Goal: Information Seeking & Learning: Learn about a topic

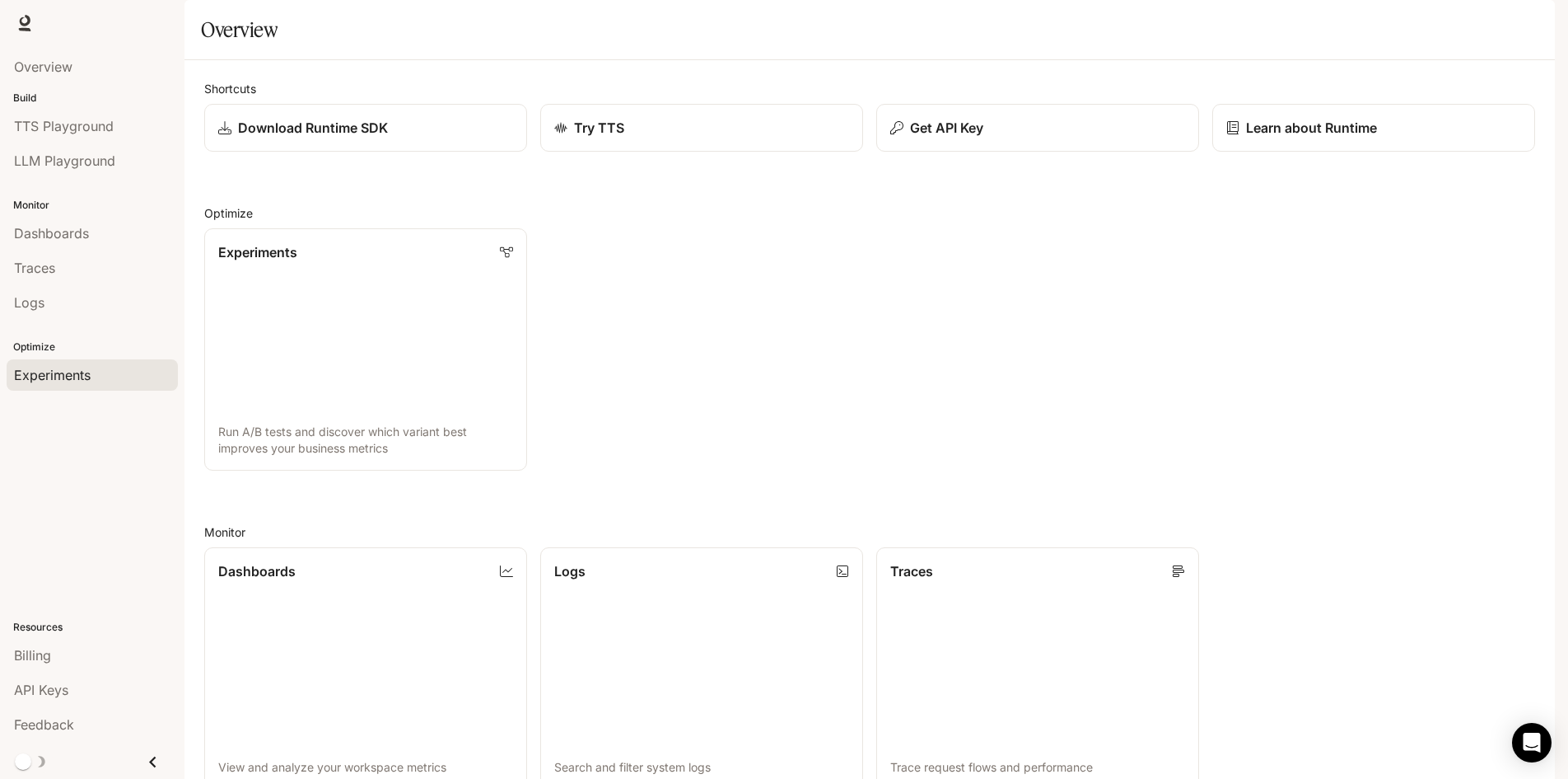
click at [97, 368] on div "Experiments" at bounding box center [92, 375] width 157 height 20
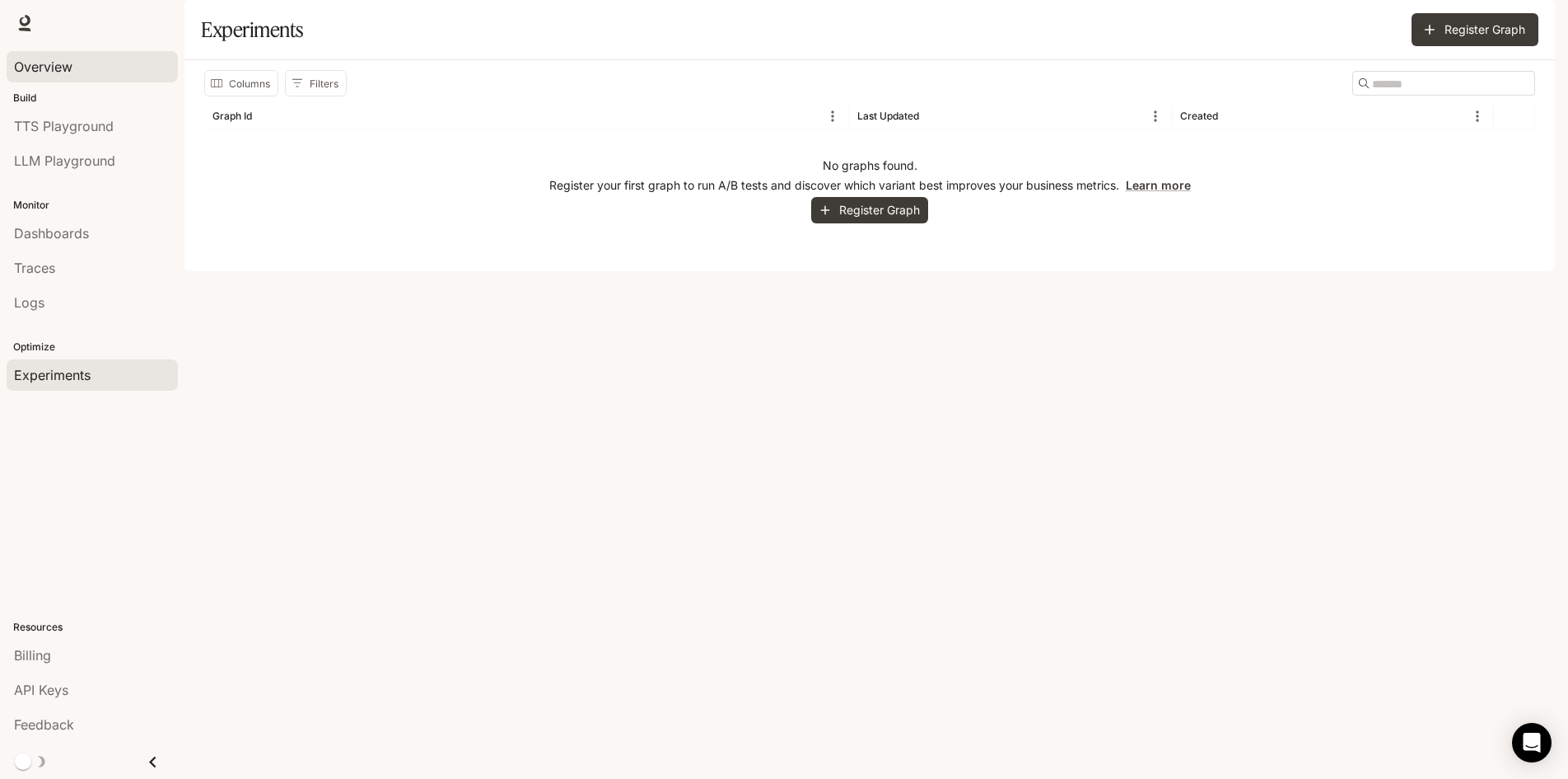
click at [55, 63] on span "Overview" at bounding box center [43, 66] width 59 height 20
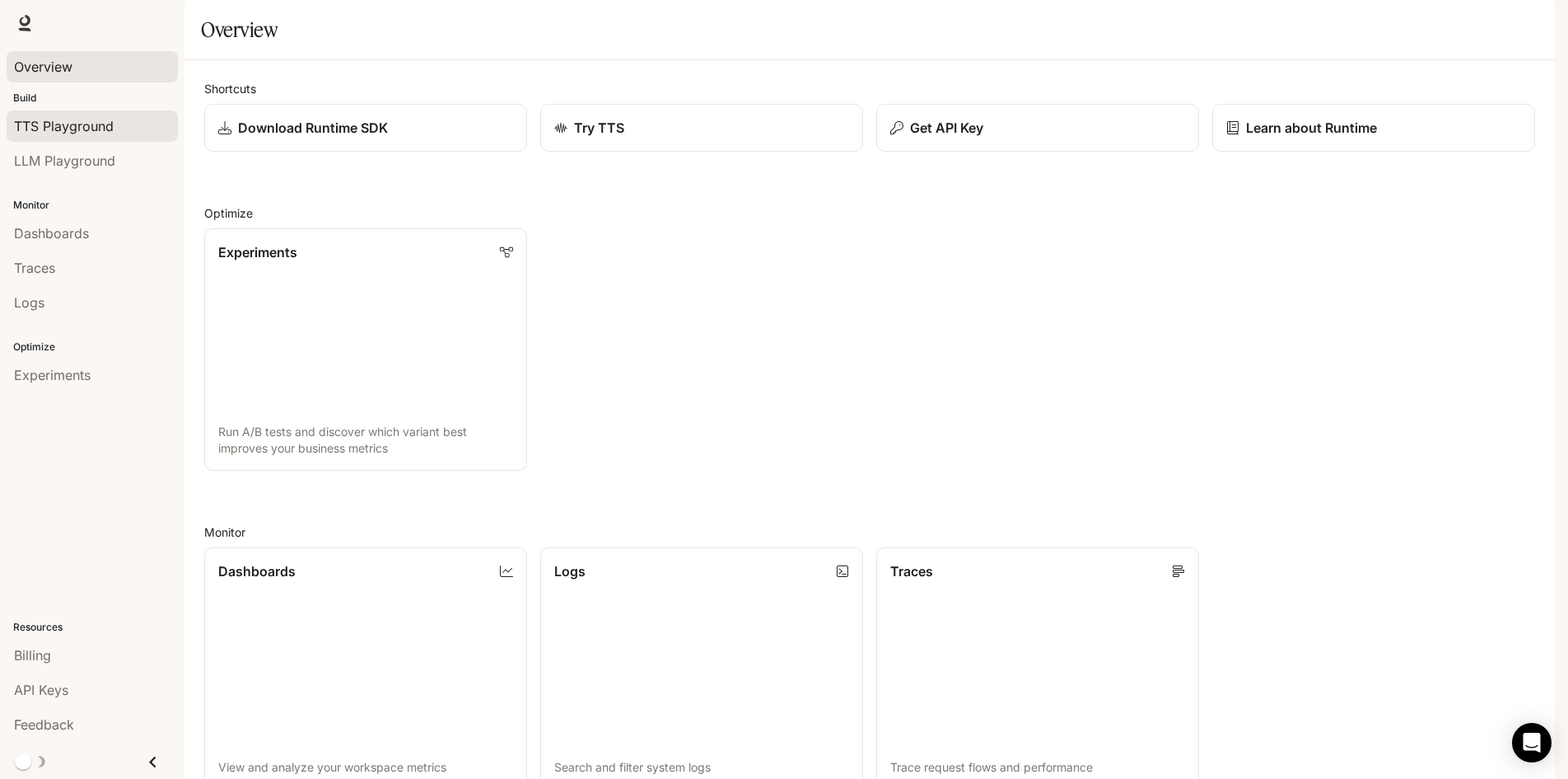
click at [89, 135] on span "TTS Playground" at bounding box center [64, 126] width 100 height 20
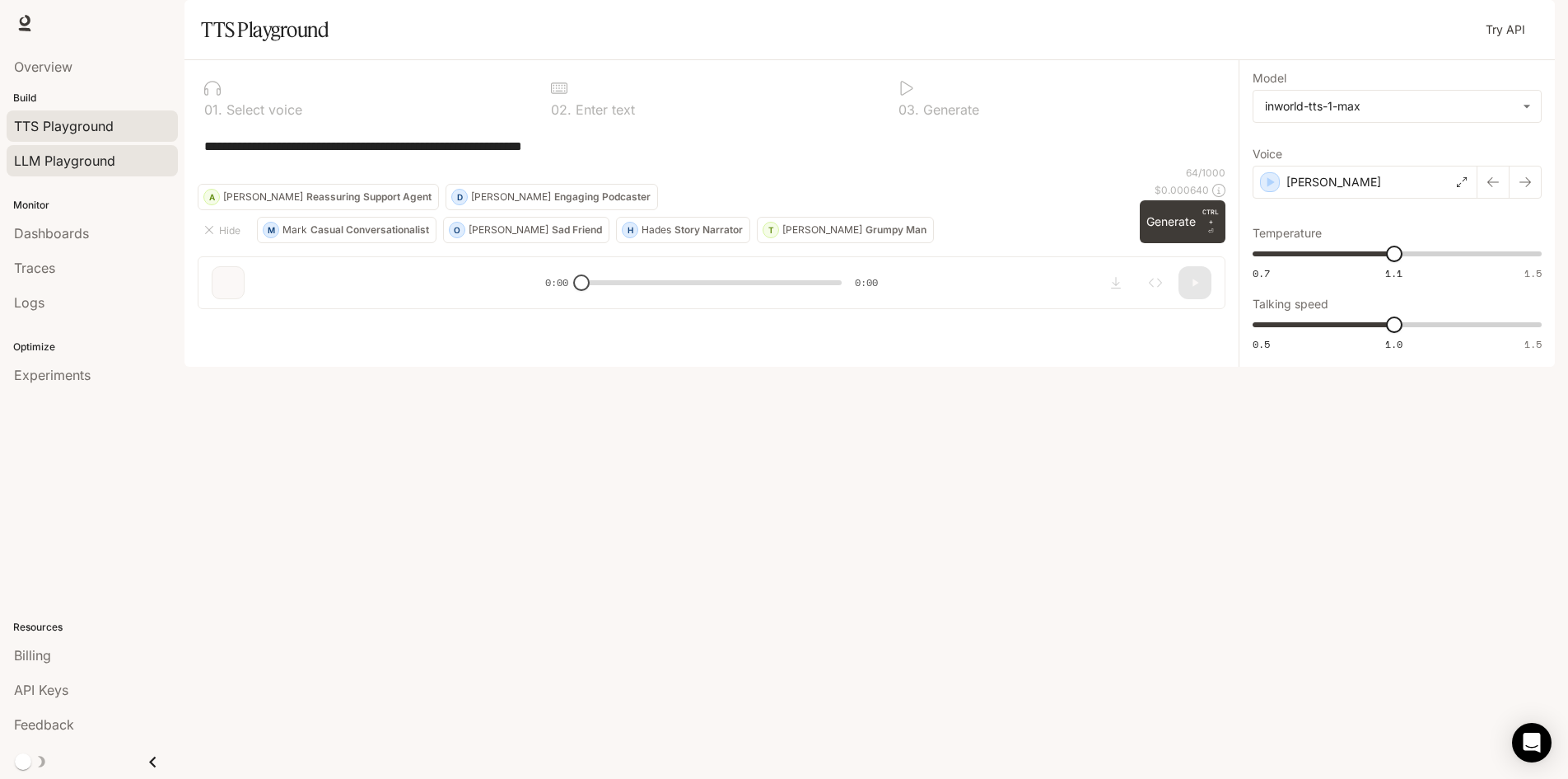
click at [108, 159] on span "LLM Playground" at bounding box center [64, 161] width 101 height 20
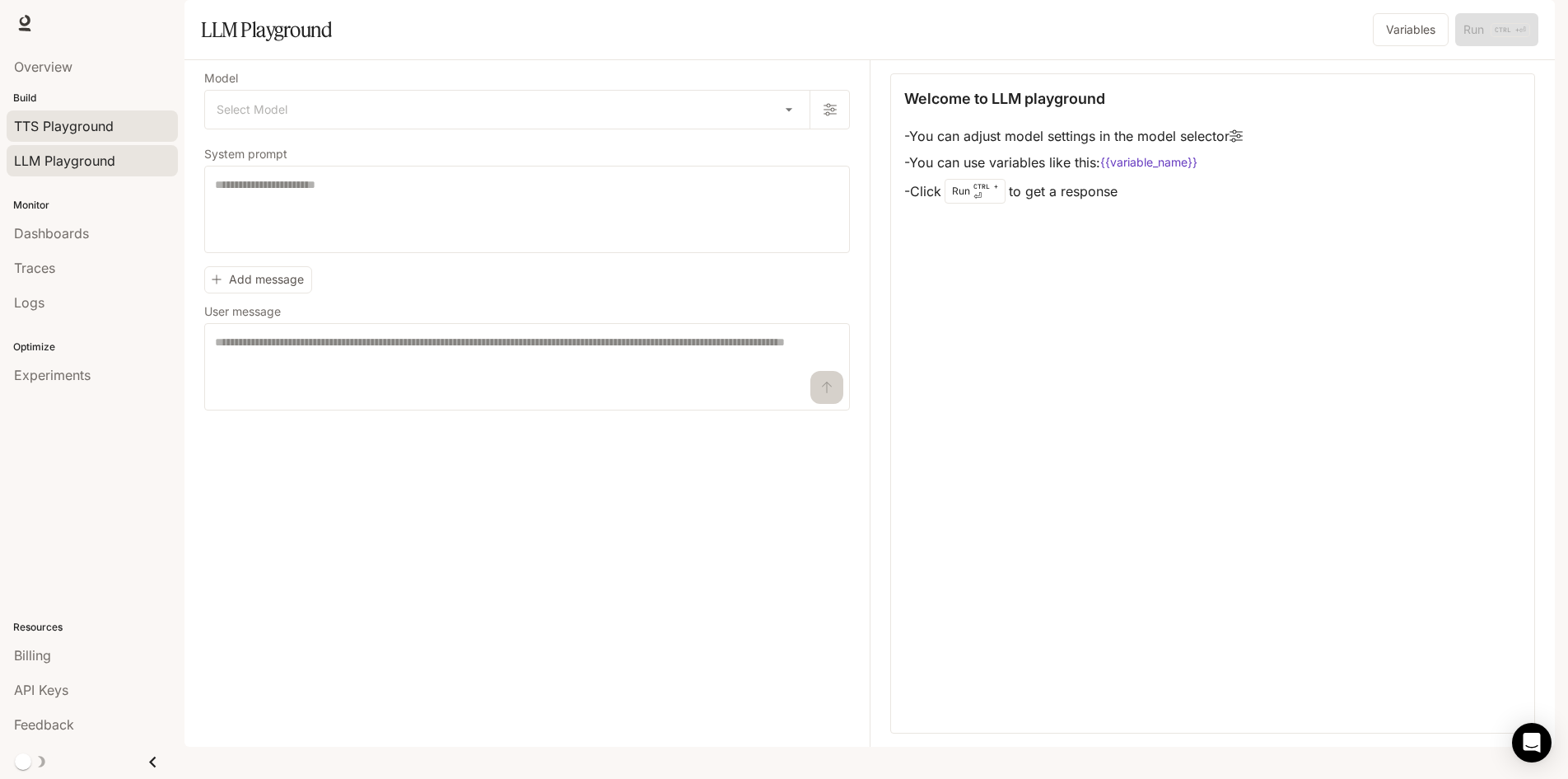
click at [112, 124] on span "TTS Playground" at bounding box center [64, 126] width 100 height 20
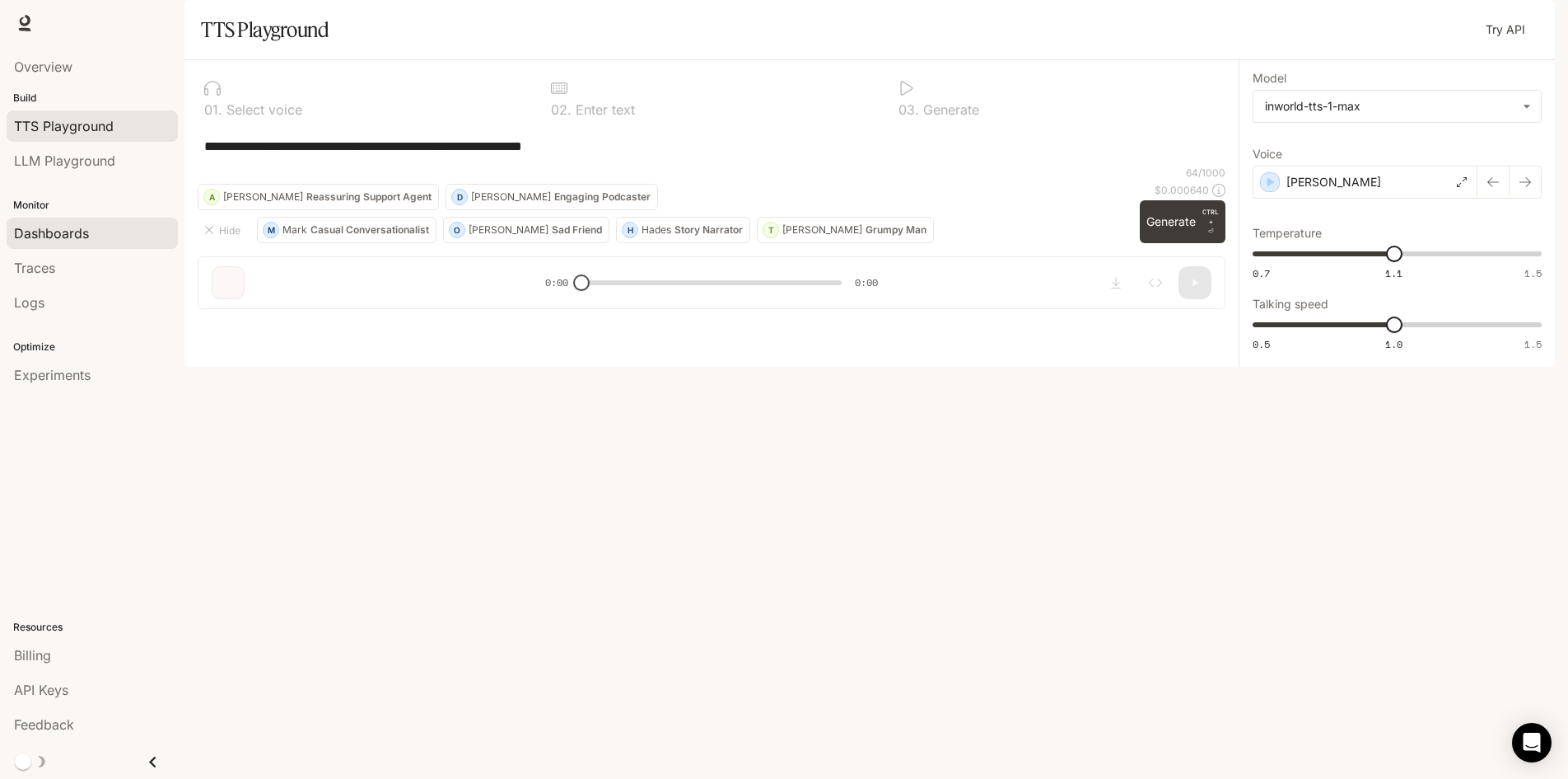
click at [88, 228] on span "Dashboards" at bounding box center [52, 233] width 75 height 20
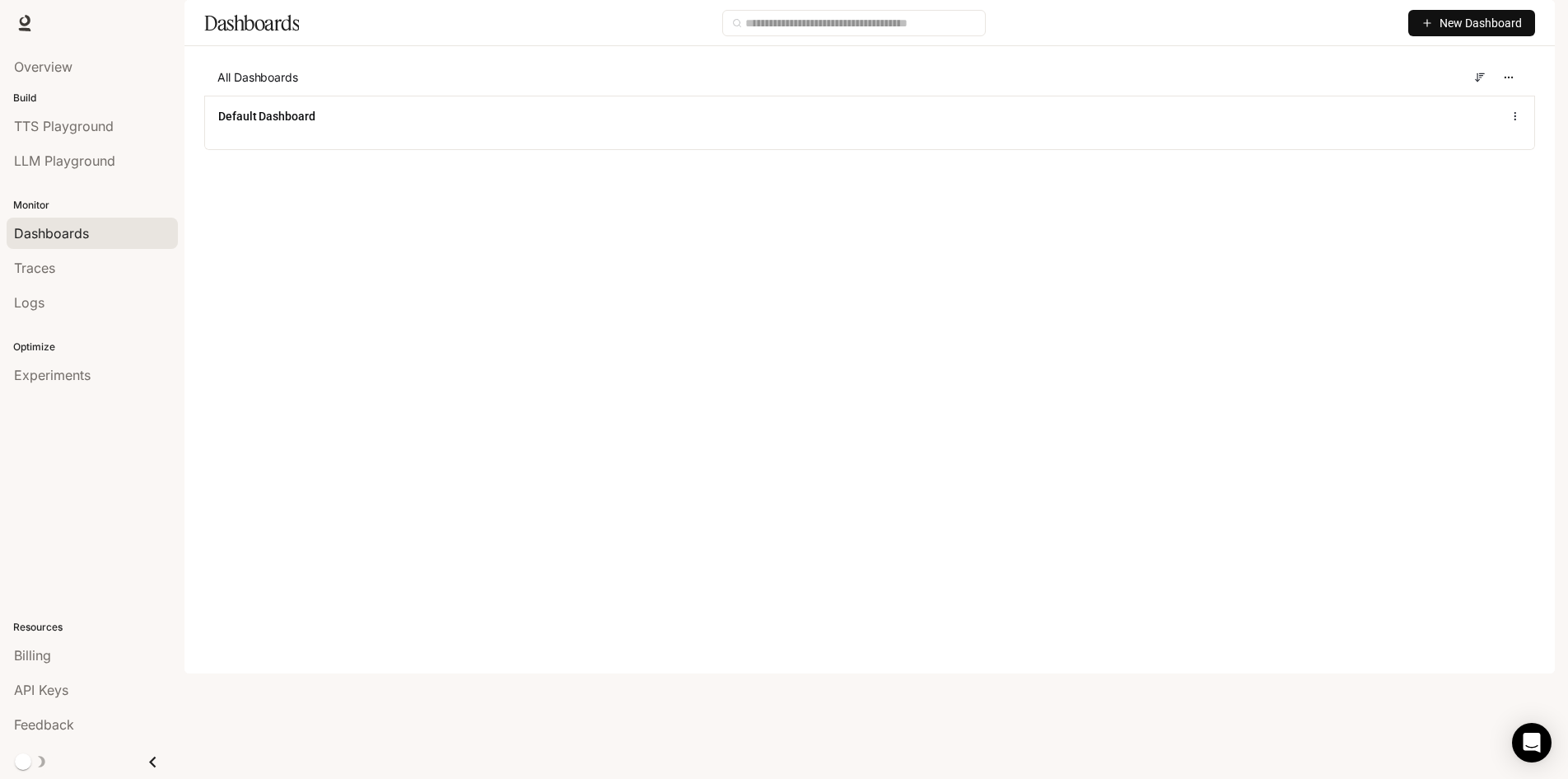
click at [1331, 23] on span "TTS" at bounding box center [1318, 23] width 22 height 20
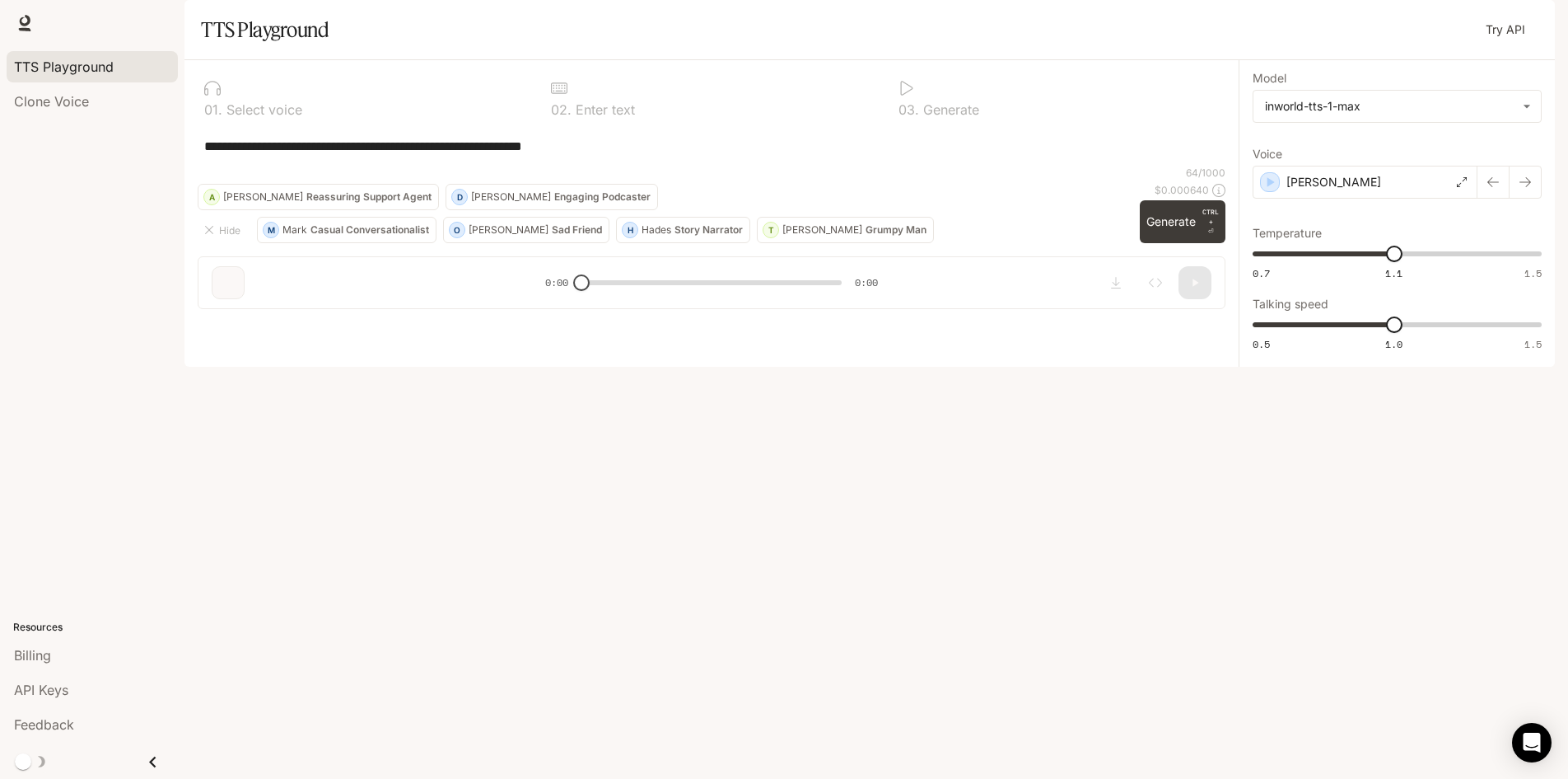
click at [1377, 27] on span "Runtime" at bounding box center [1376, 23] width 43 height 20
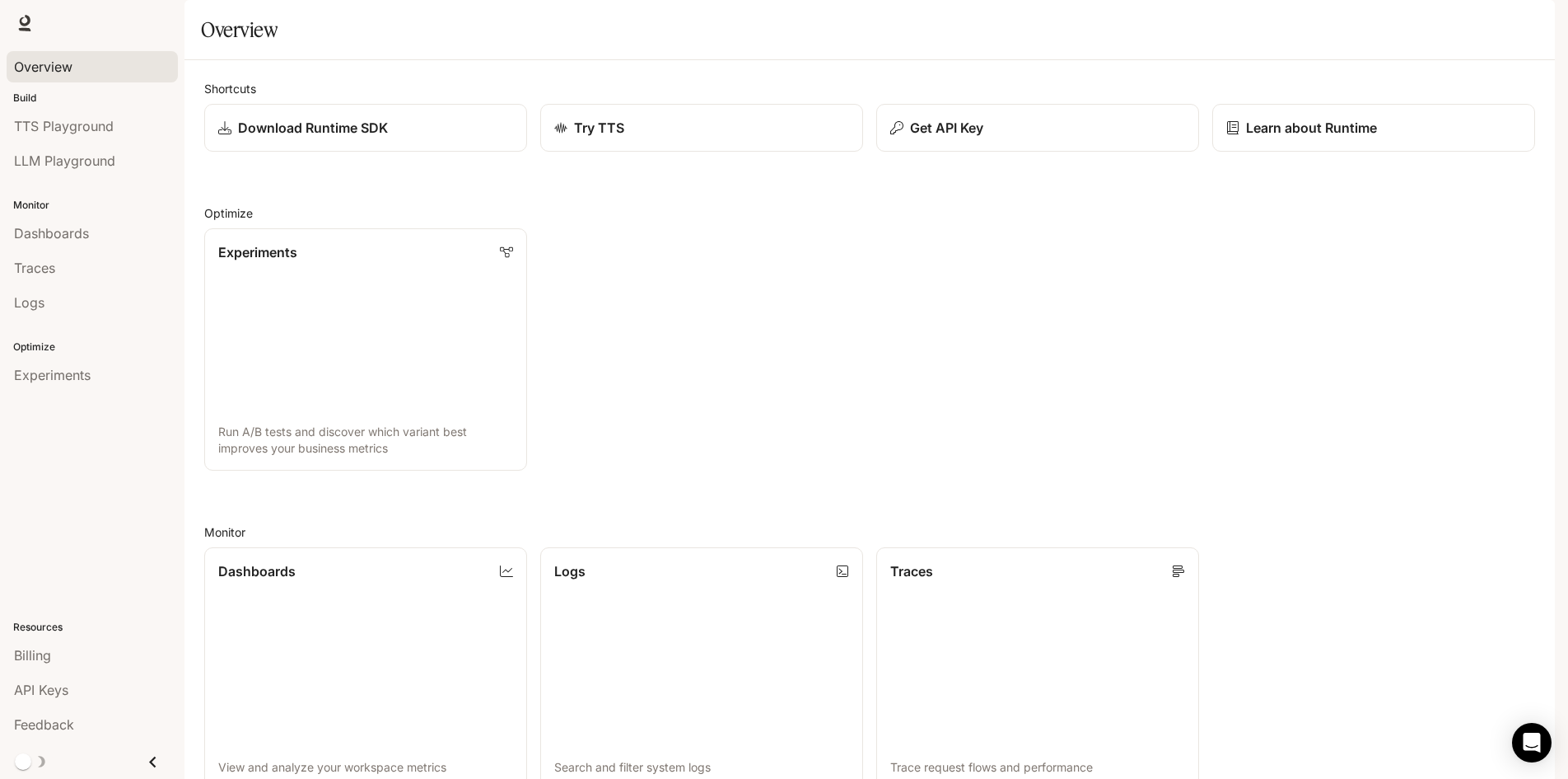
click at [63, 65] on span "Overview" at bounding box center [43, 66] width 59 height 20
drag, startPoint x: 196, startPoint y: 128, endPoint x: 816, endPoint y: 712, distance: 851.7
click at [816, 712] on div "Shortcuts Download Runtime SDK Try TTS Get API Key Learn about Runtime Optimize…" at bounding box center [870, 594] width 1371 height 1068
drag, startPoint x: 888, startPoint y: 550, endPoint x: 958, endPoint y: 615, distance: 95.5
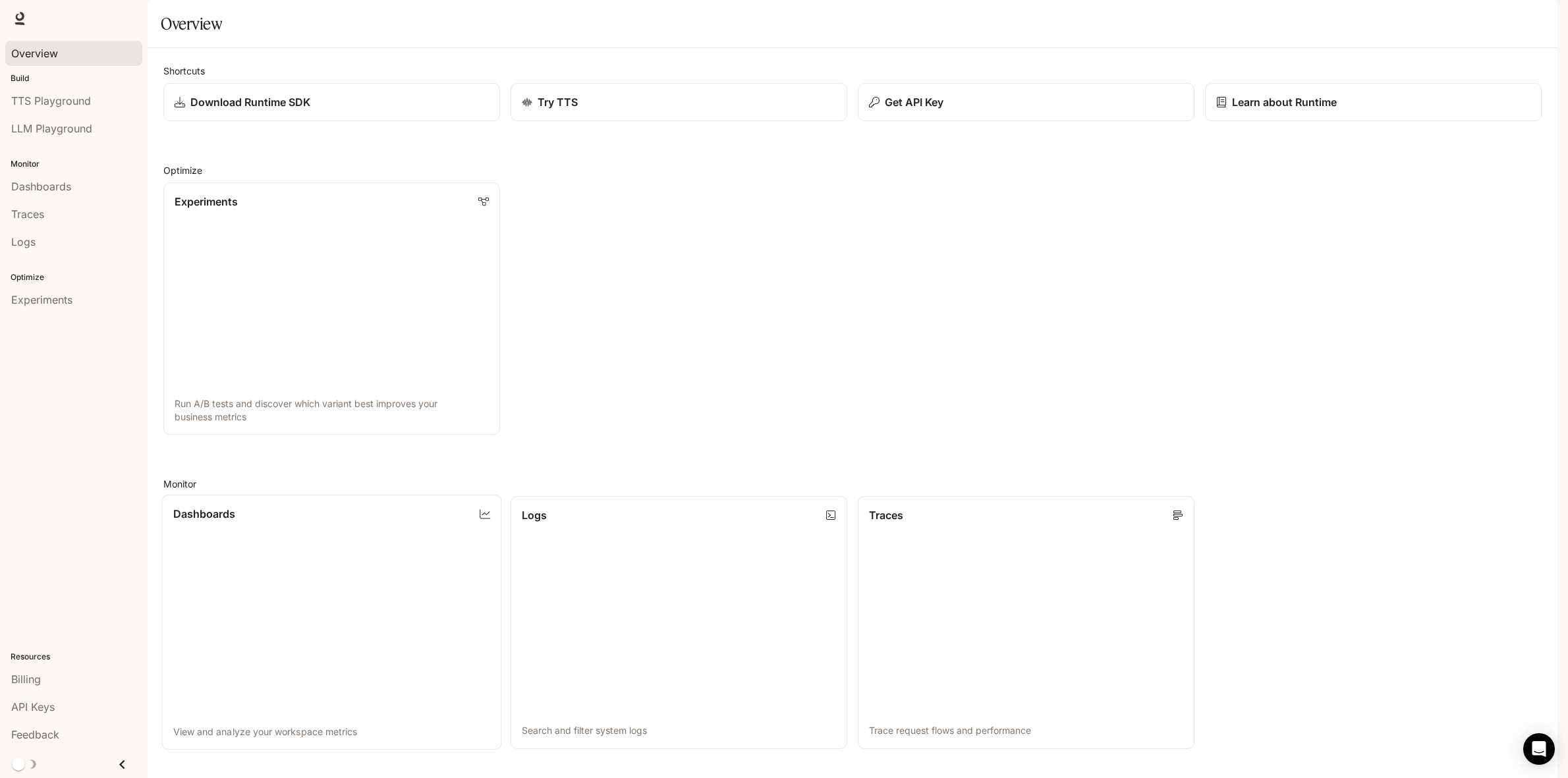
scroll to position [0, 0]
click at [52, 189] on span "Dashboards" at bounding box center [42, 186] width 60 height 16
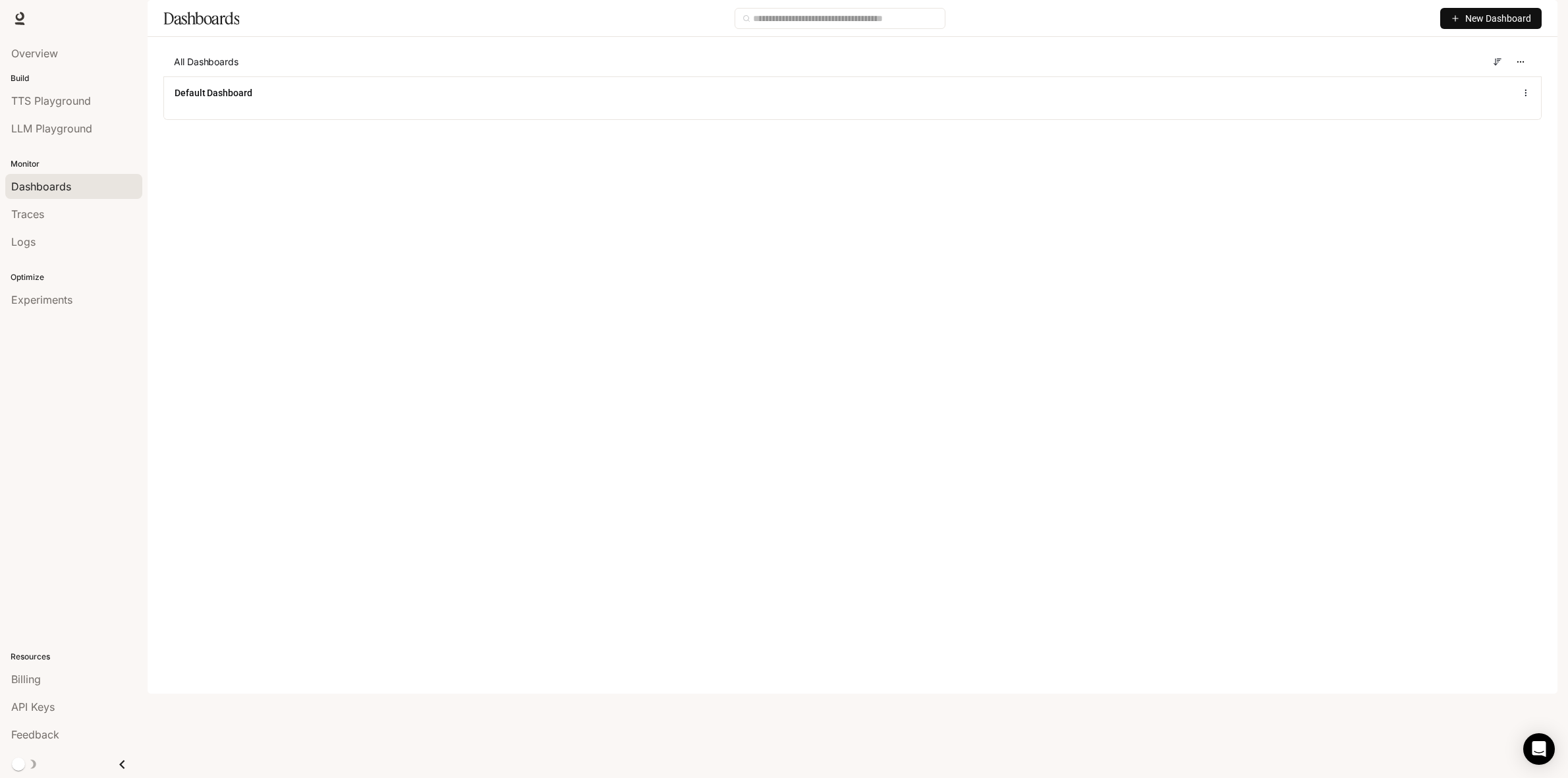
click at [1473, 25] on span "New Dashboard" at bounding box center [1498, 18] width 66 height 15
click at [1464, 81] on div "Create dashboard" at bounding box center [1476, 83] width 109 height 15
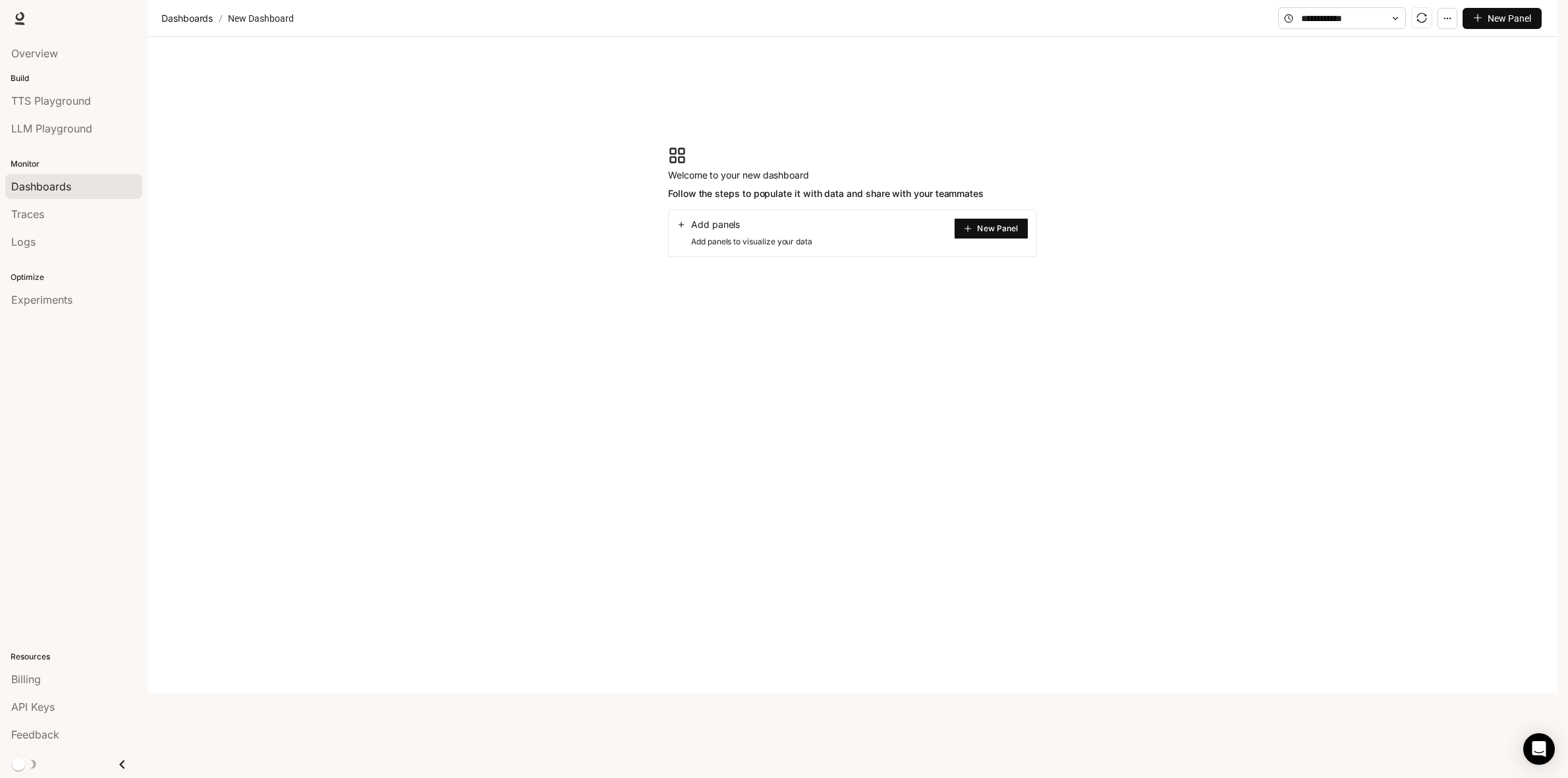
click at [979, 239] on button "New Panel" at bounding box center [991, 228] width 75 height 21
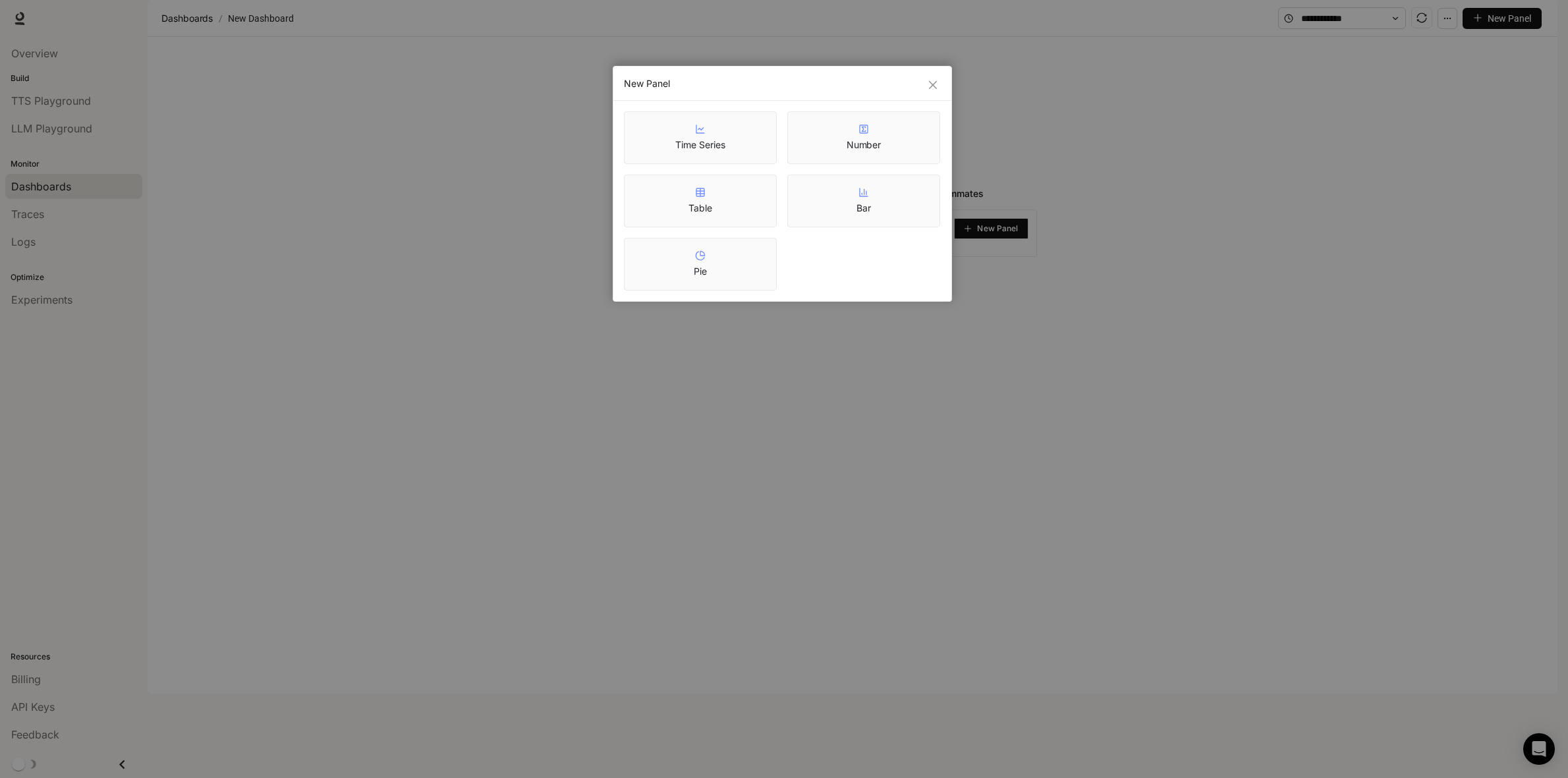
click at [937, 76] on div "New Panel" at bounding box center [783, 84] width 338 height 35
click at [937, 81] on span "Close" at bounding box center [933, 85] width 15 height 11
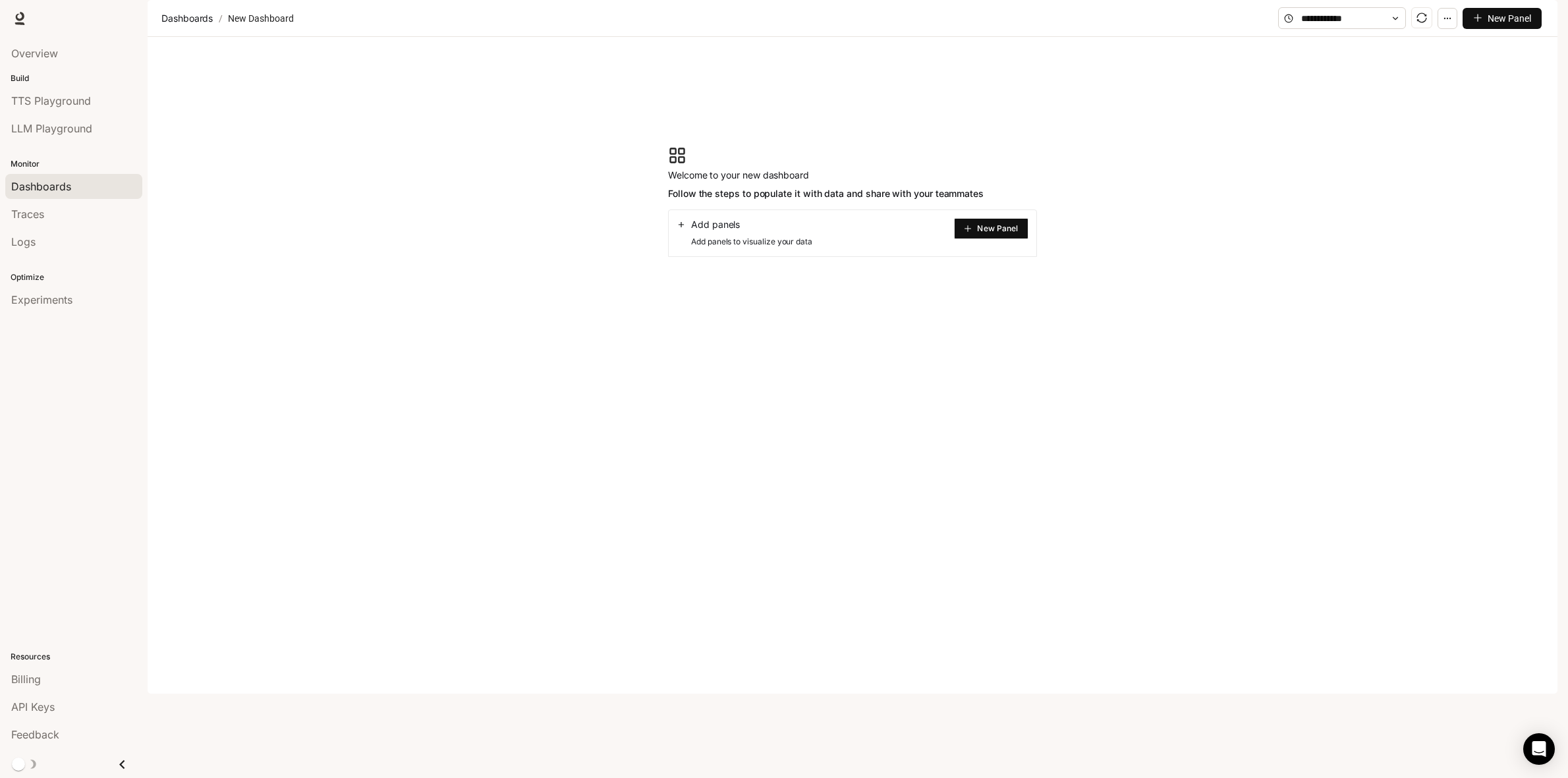
click at [38, 205] on link "Traces" at bounding box center [74, 214] width 137 height 25
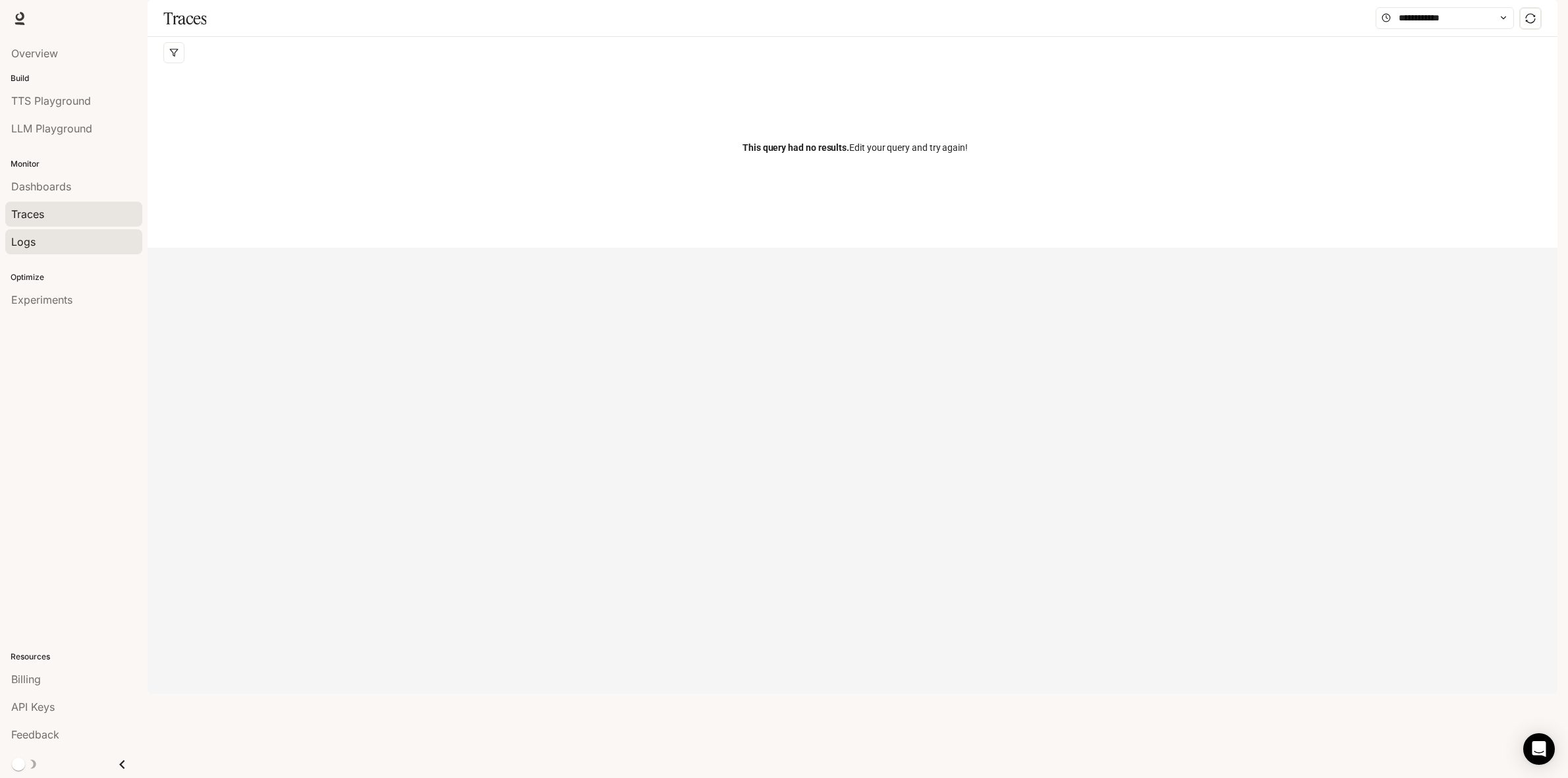
click at [45, 239] on div "Logs" at bounding box center [74, 241] width 125 height 16
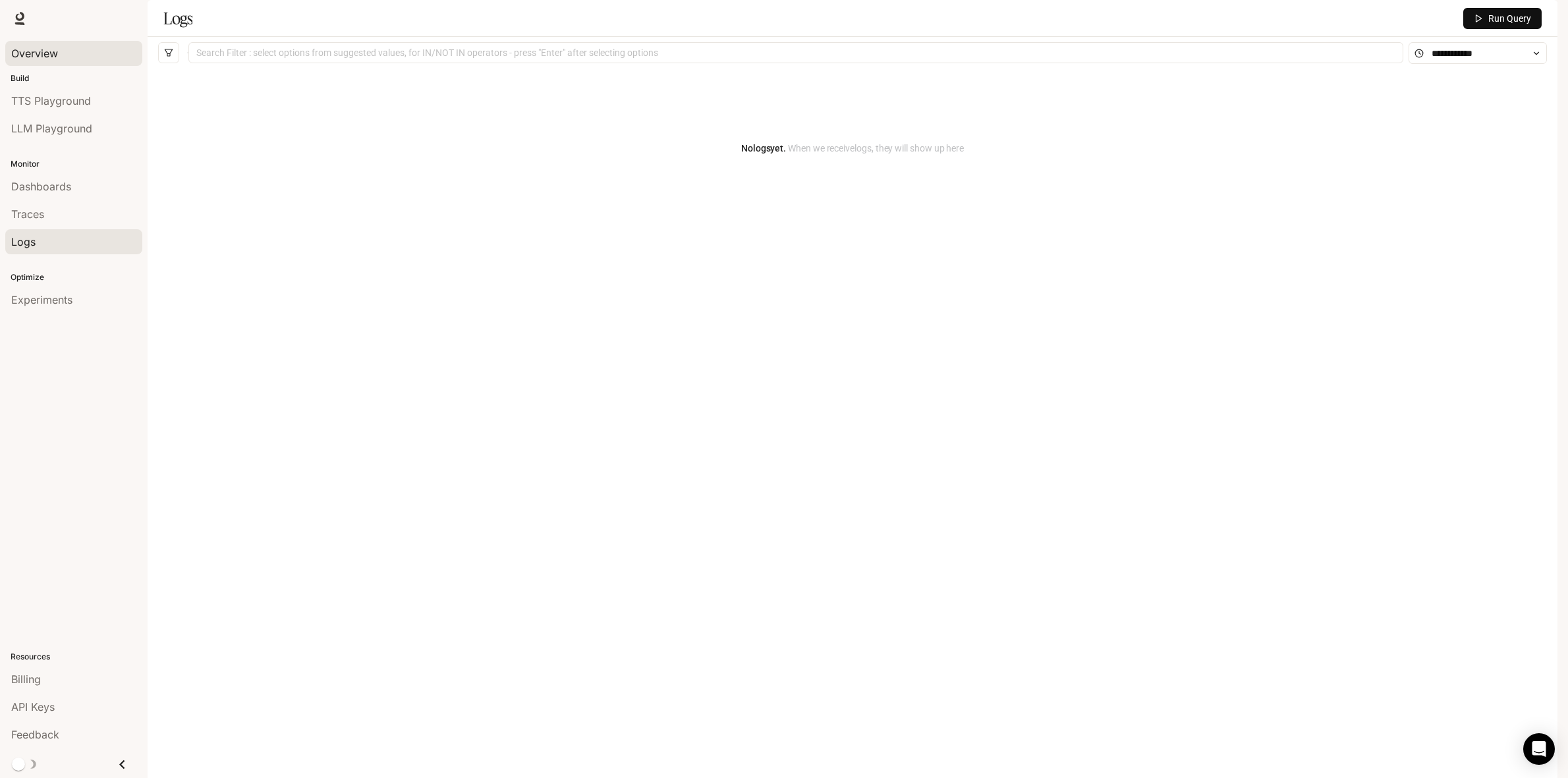
click at [30, 58] on span "Overview" at bounding box center [35, 53] width 47 height 16
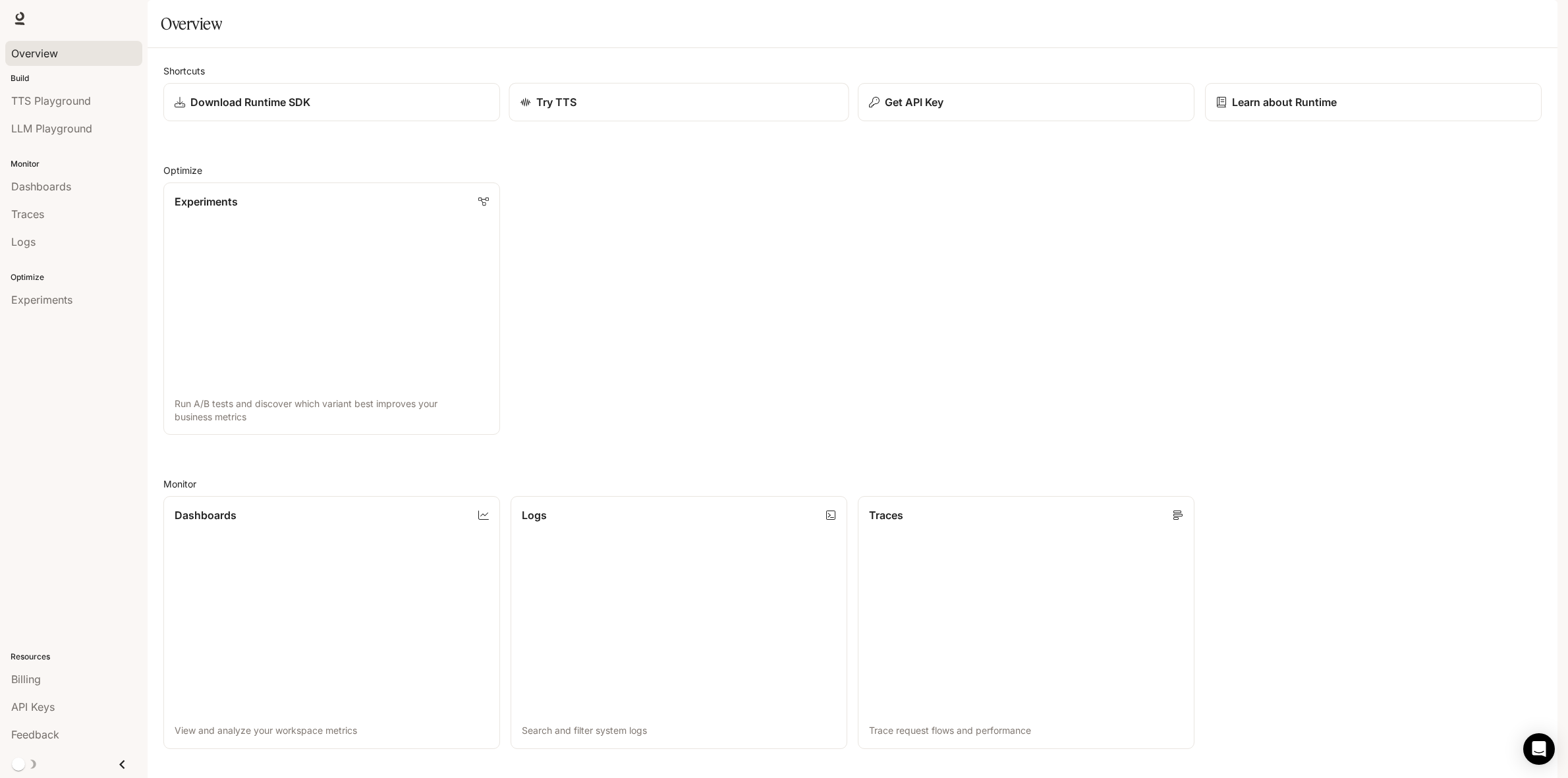
click at [591, 110] on div "Try TTS" at bounding box center [679, 102] width 318 height 16
drag, startPoint x: 157, startPoint y: 131, endPoint x: 564, endPoint y: 163, distance: 408.3
click at [564, 163] on div "Shortcuts Download Runtime SDK Try TTS Get API Key Learn about Runtime Optimize…" at bounding box center [852, 563] width 1378 height 999
drag, startPoint x: 152, startPoint y: 58, endPoint x: 1247, endPoint y: 640, distance: 1240.1
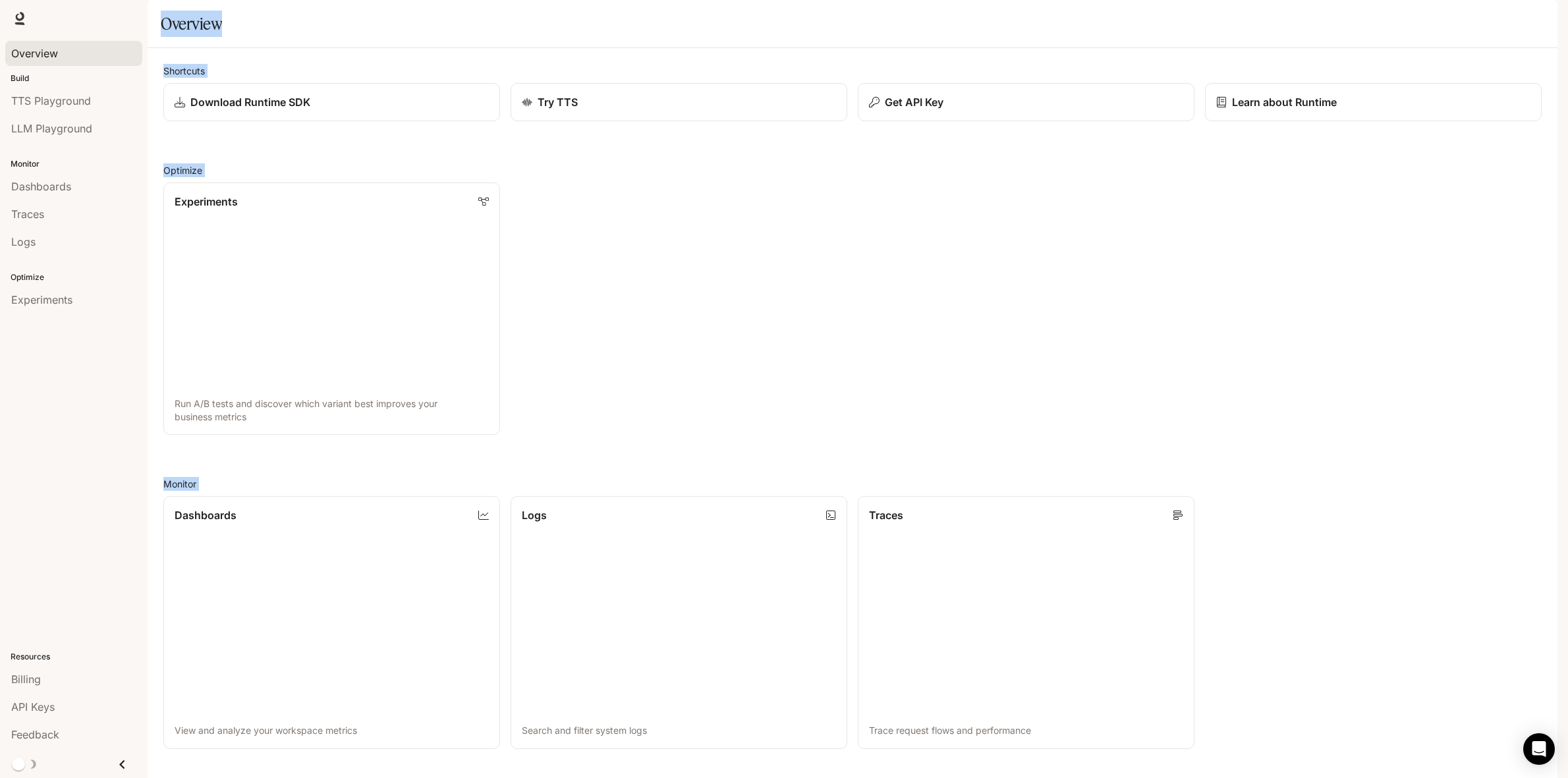
click at [1259, 659] on main "Portal Overview Build TTS Playground LLM Playground Monitor Dashboards Traces L…" at bounding box center [852, 539] width 1410 height 1078
copy body "Overview Shortcuts Download Runtime SDK Try TTS Get API Key Learn about Runtime…"
click at [333, 494] on link "Dashboards View and analyze your workspace metrics" at bounding box center [331, 622] width 340 height 255
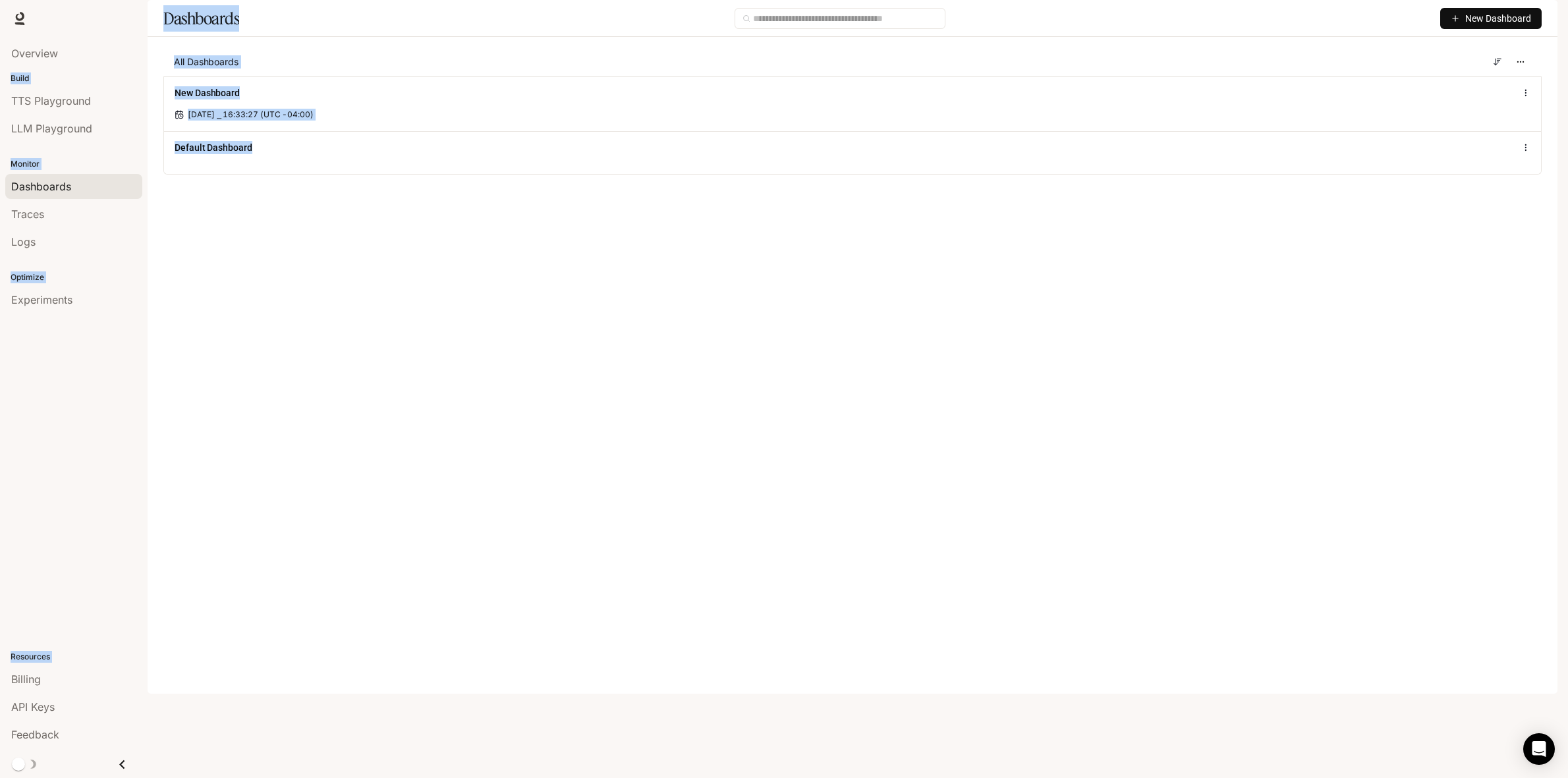
click at [568, 194] on main "Dashboards New Dashboard All Dashboards New Dashboard Oct 13, 2025 ⎯ 16:33:27 (…" at bounding box center [852, 97] width 1410 height 194
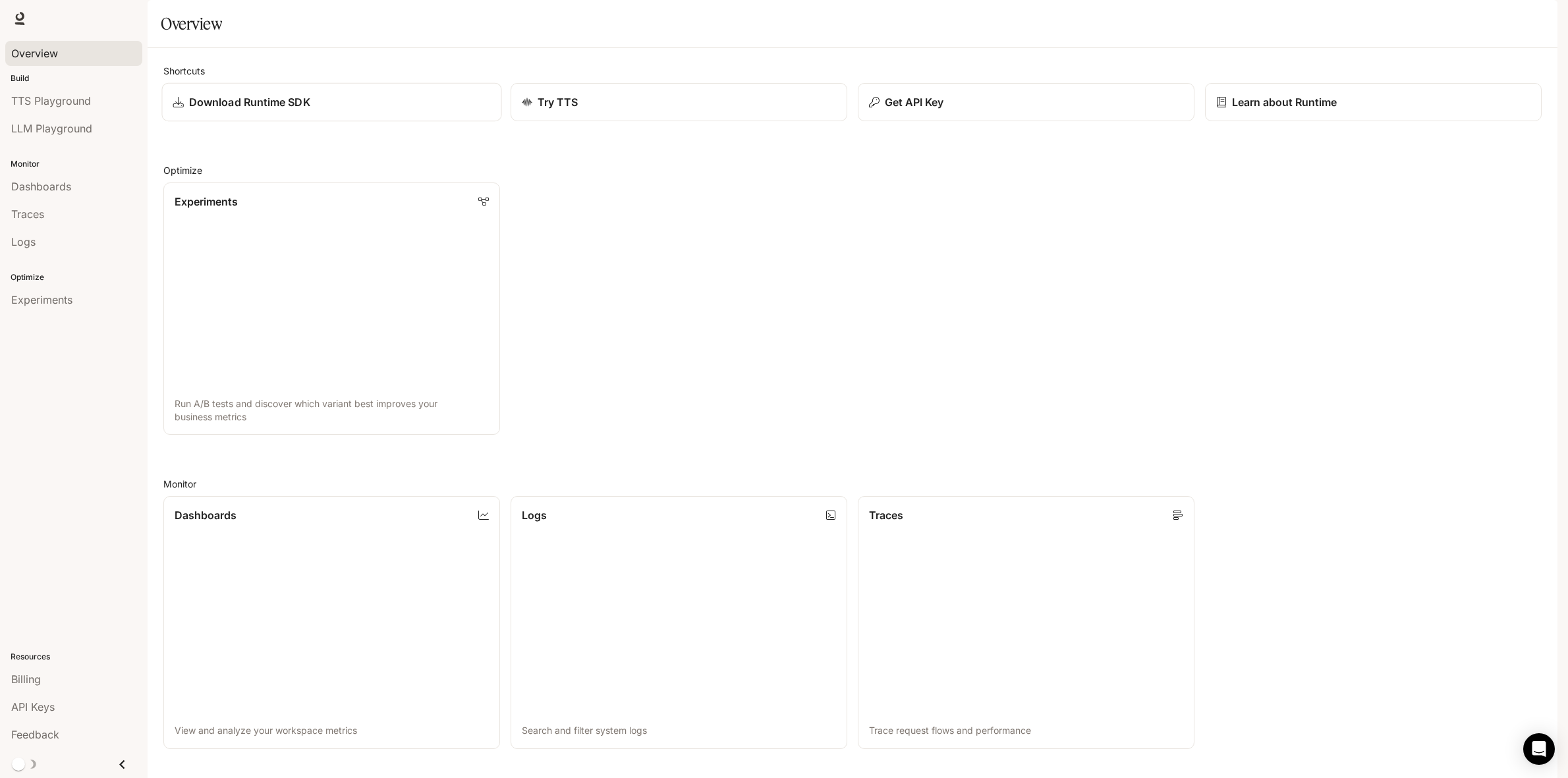
click at [343, 110] on div "Download Runtime SDK" at bounding box center [331, 102] width 318 height 16
drag, startPoint x: 85, startPoint y: 311, endPoint x: 16, endPoint y: 45, distance: 274.8
click at [16, 45] on div "Overview Build TTS Playground LLM Playground Monitor Dashboards Traces Logs Opt…" at bounding box center [74, 407] width 148 height 741
click at [4, 28] on div "TTS TTS Runtime Runtime Documentation Documentation" at bounding box center [784, 18] width 1568 height 37
drag, startPoint x: 4, startPoint y: 28, endPoint x: 122, endPoint y: 340, distance: 333.6
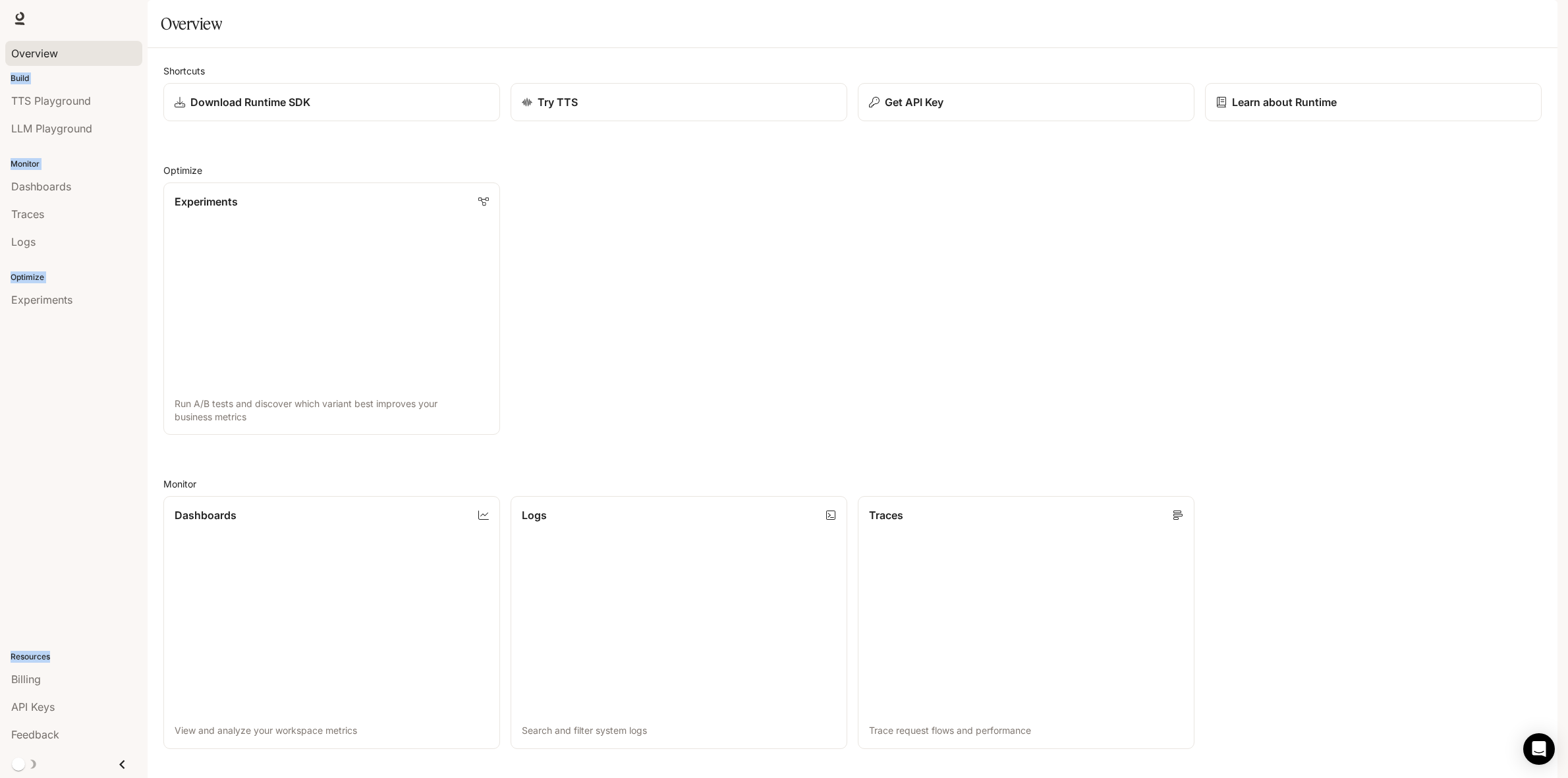
click at [122, 340] on div "Skip to main content TTS TTS Runtime Runtime Documentation Documentation Portal…" at bounding box center [784, 389] width 1568 height 778
click at [96, 356] on div "Overview Build TTS Playground LLM Playground Monitor Dashboards Traces Logs Opt…" at bounding box center [74, 407] width 148 height 741
click at [481, 205] on icon at bounding box center [485, 201] width 11 height 11
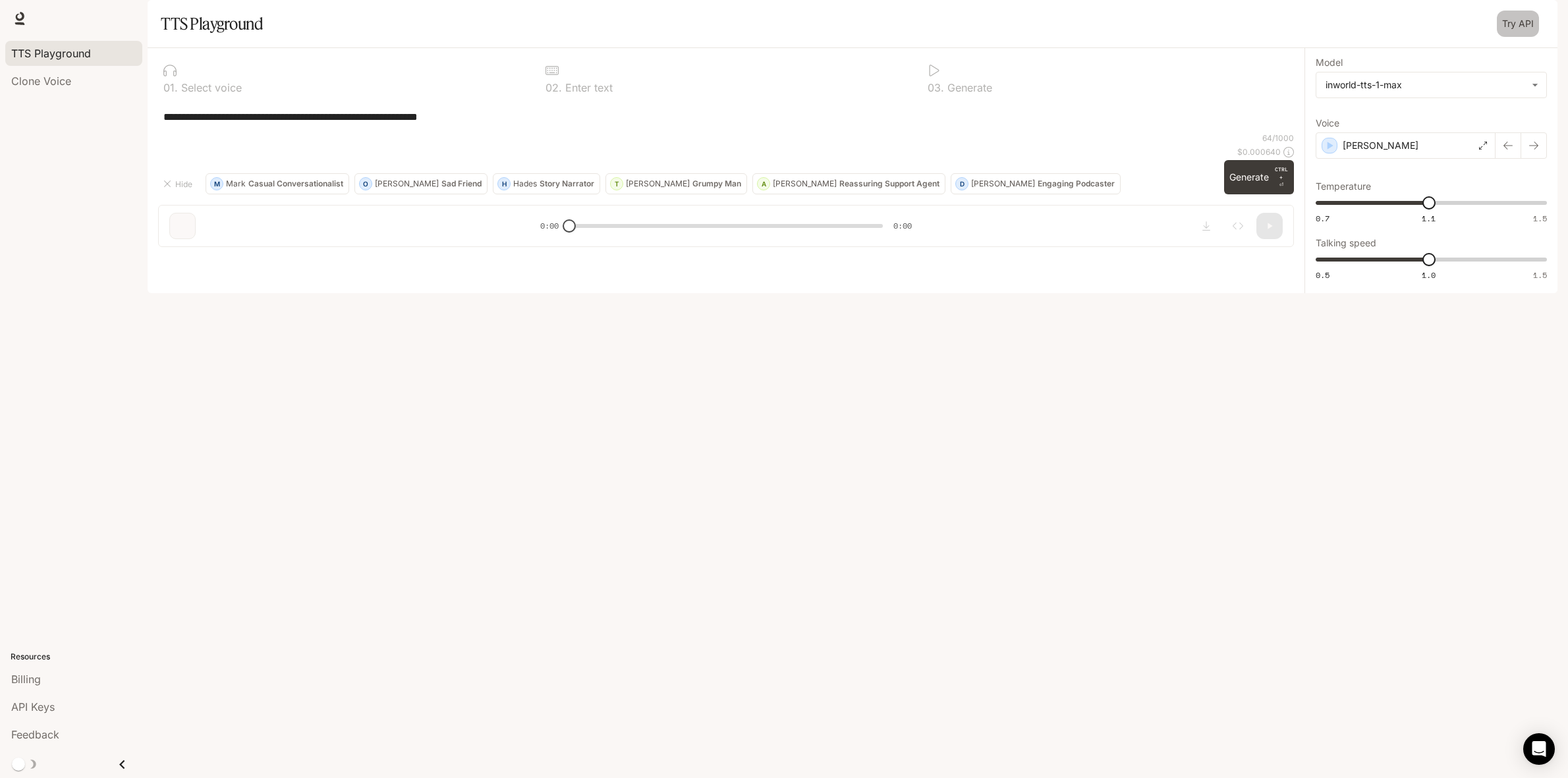
click at [1522, 37] on link "Try API" at bounding box center [1518, 24] width 42 height 26
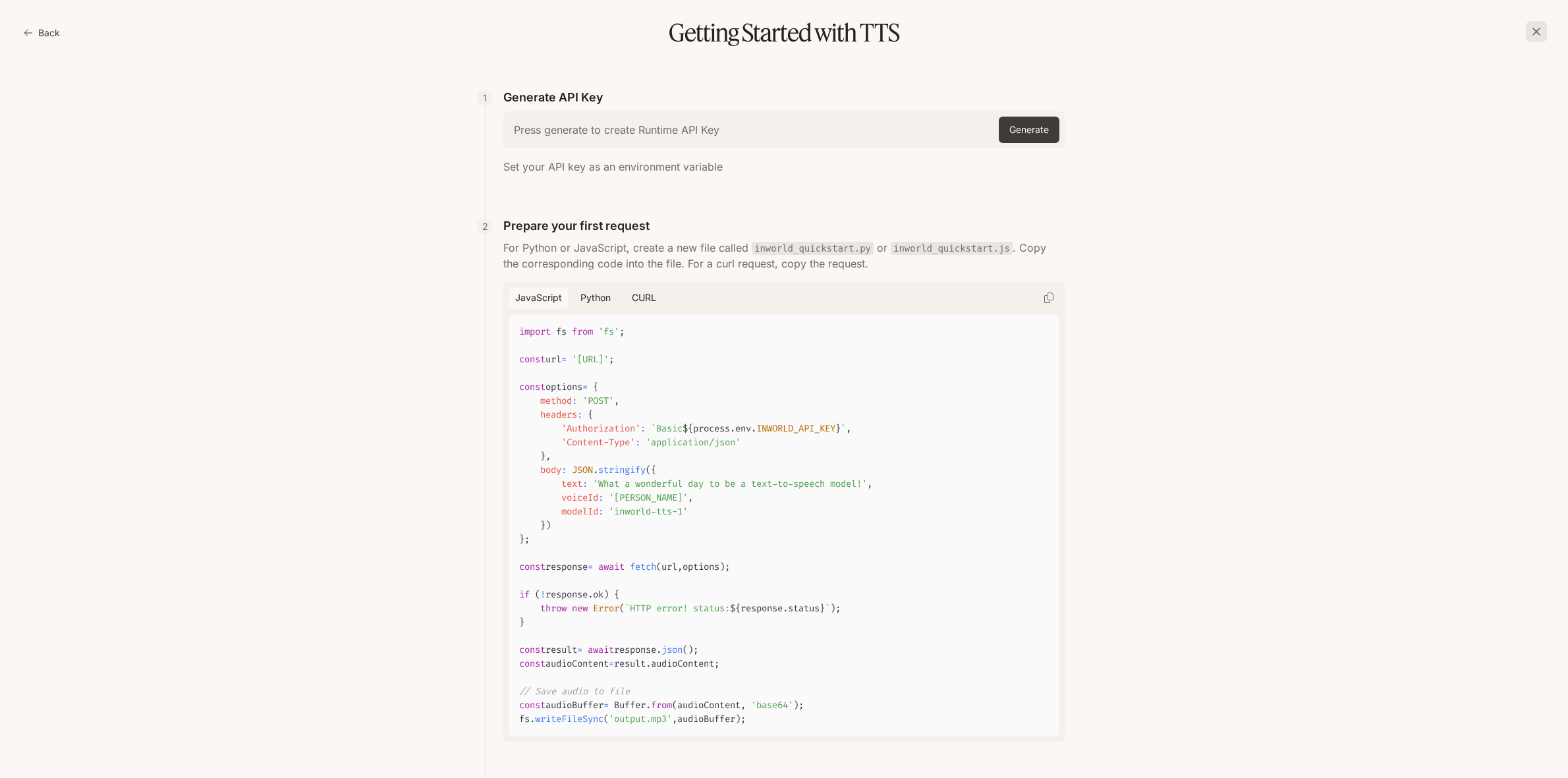
click at [30, 24] on button "Back" at bounding box center [42, 33] width 44 height 26
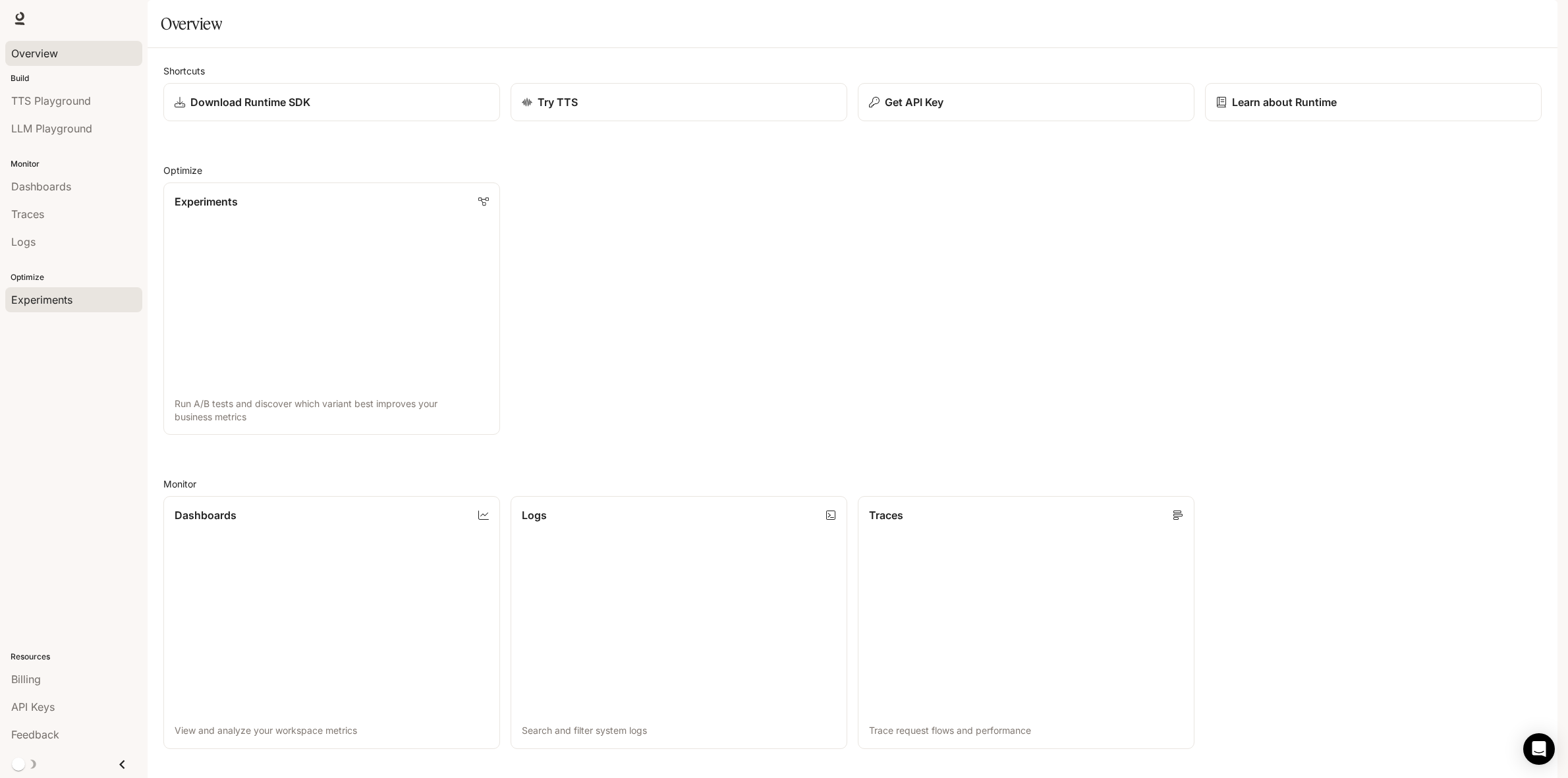
click at [58, 297] on span "Experiments" at bounding box center [42, 300] width 62 height 16
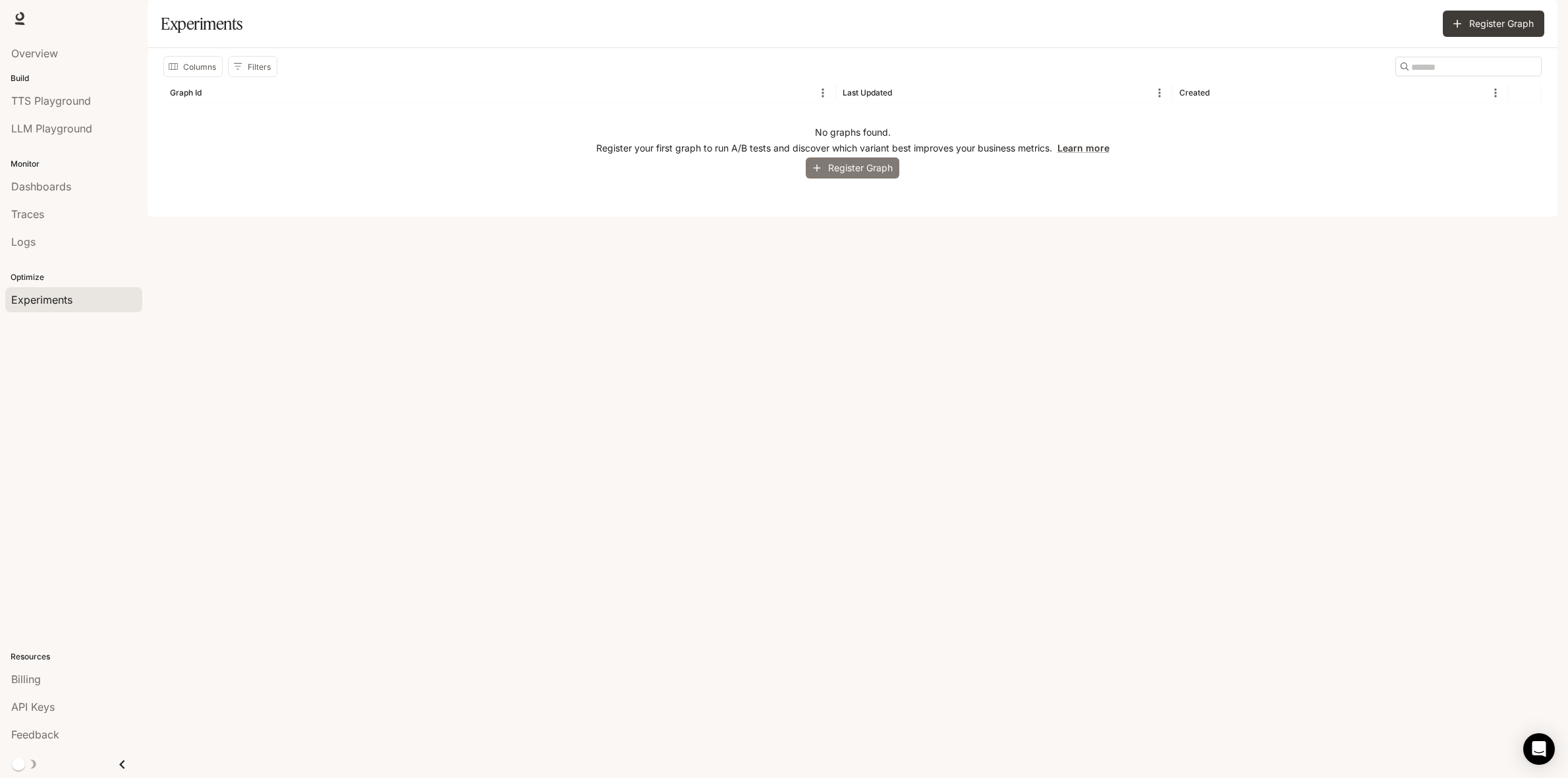
click at [858, 179] on button "Register Graph" at bounding box center [853, 168] width 94 height 22
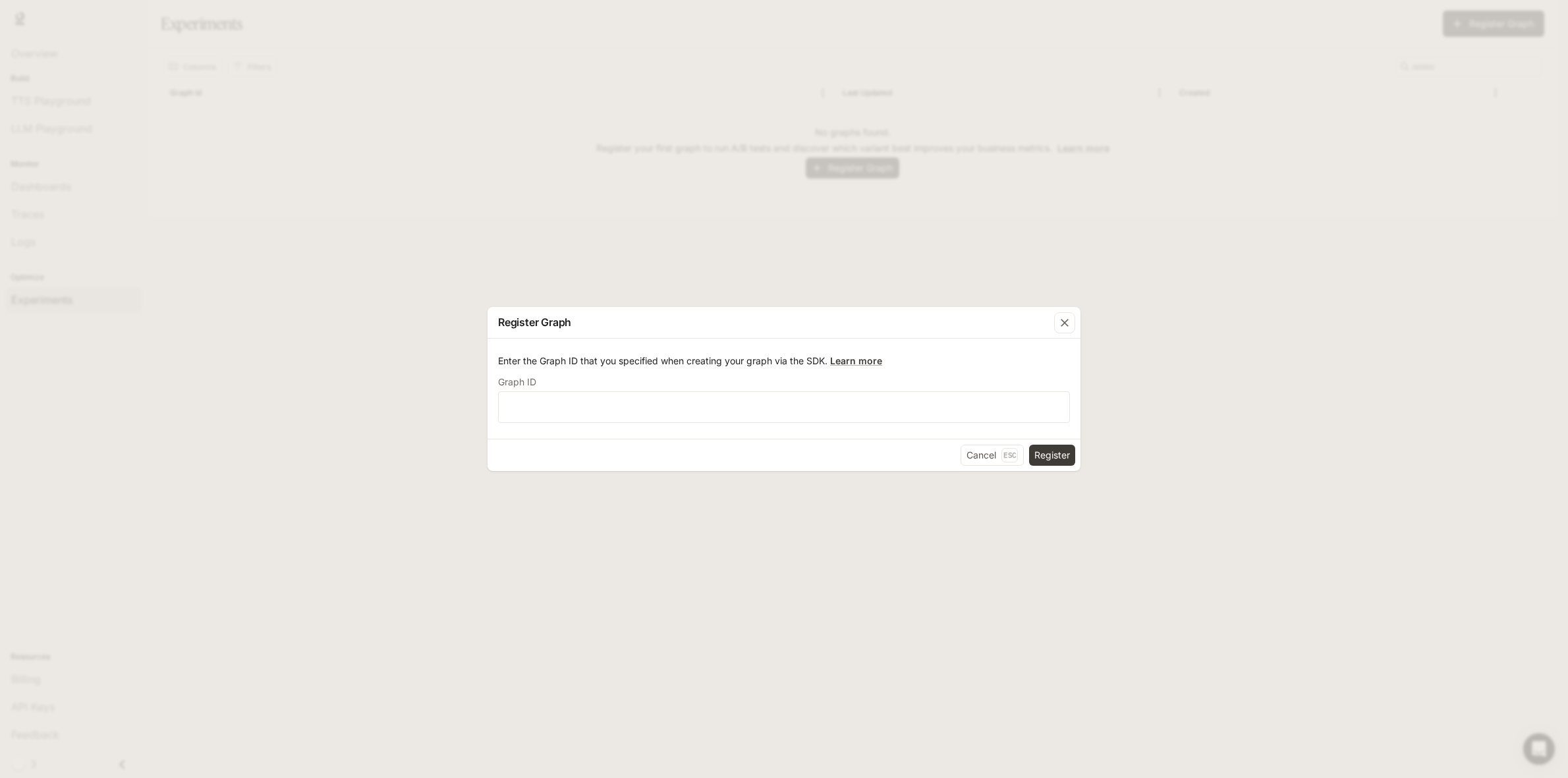
click at [1082, 323] on div "Register Graph Enter the Graph ID that you specified when creating your graph v…" at bounding box center [784, 389] width 1568 height 778
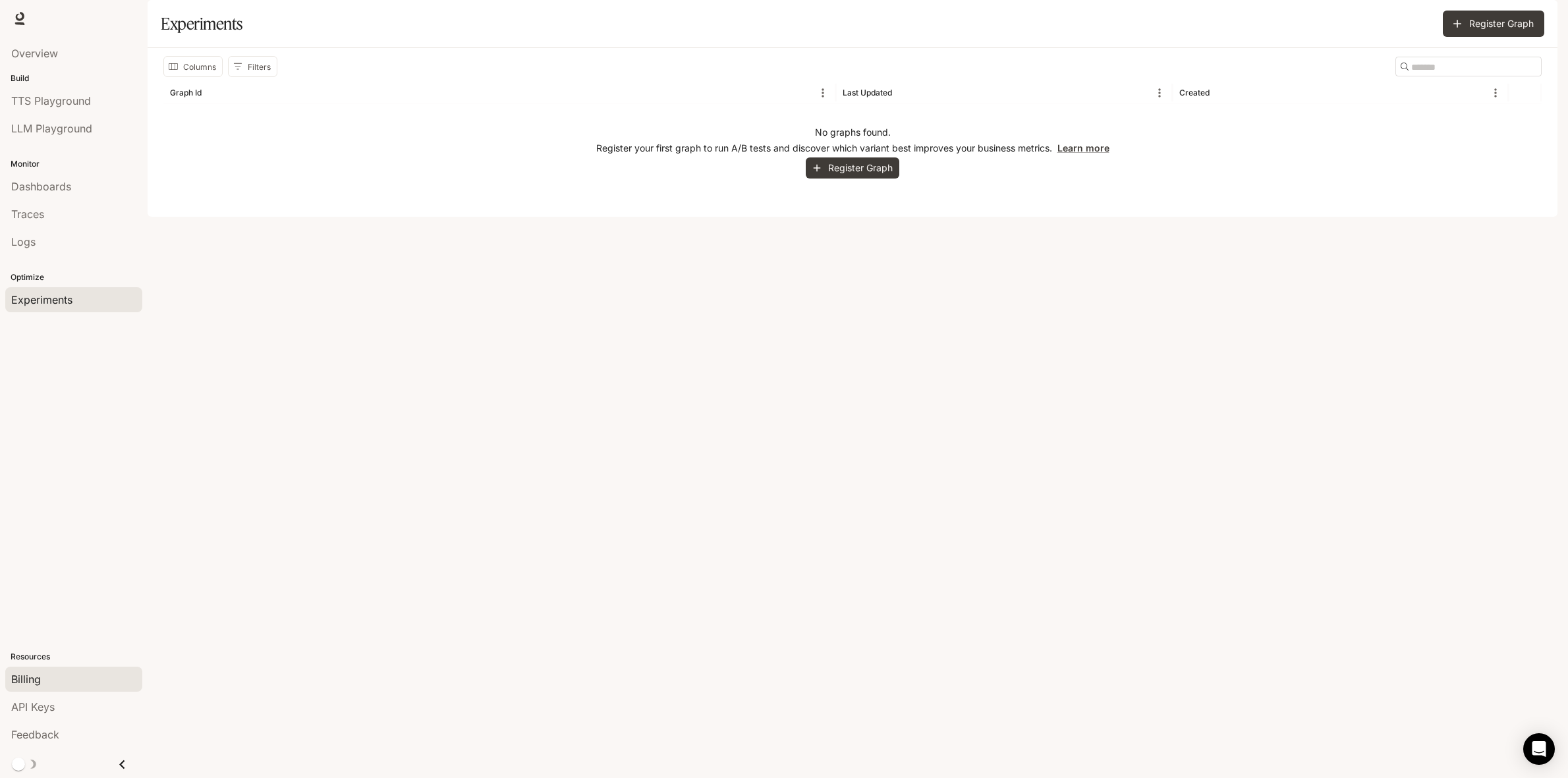
click at [46, 673] on div "Billing" at bounding box center [74, 679] width 125 height 16
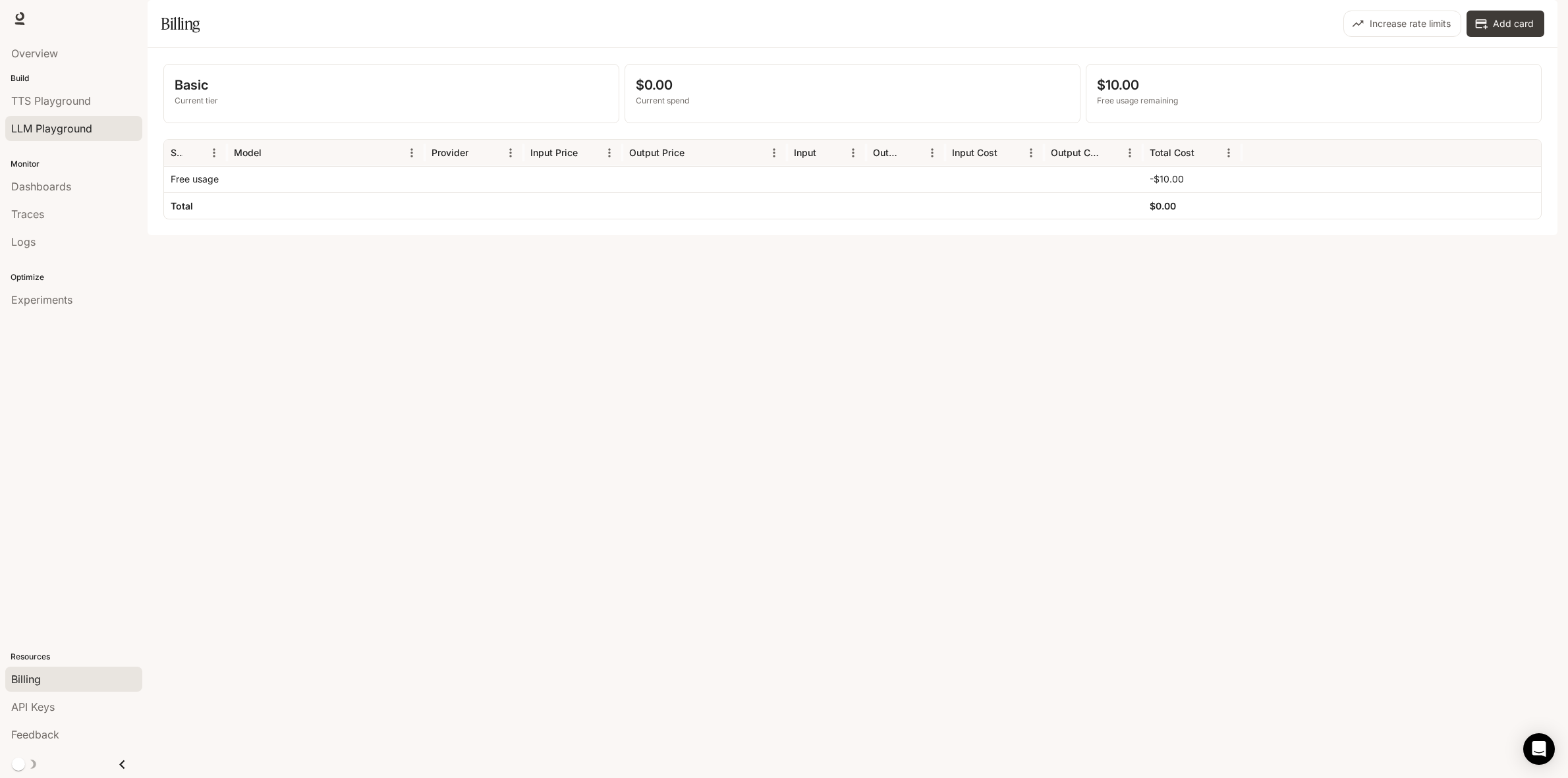
click at [64, 130] on span "LLM Playground" at bounding box center [52, 128] width 81 height 16
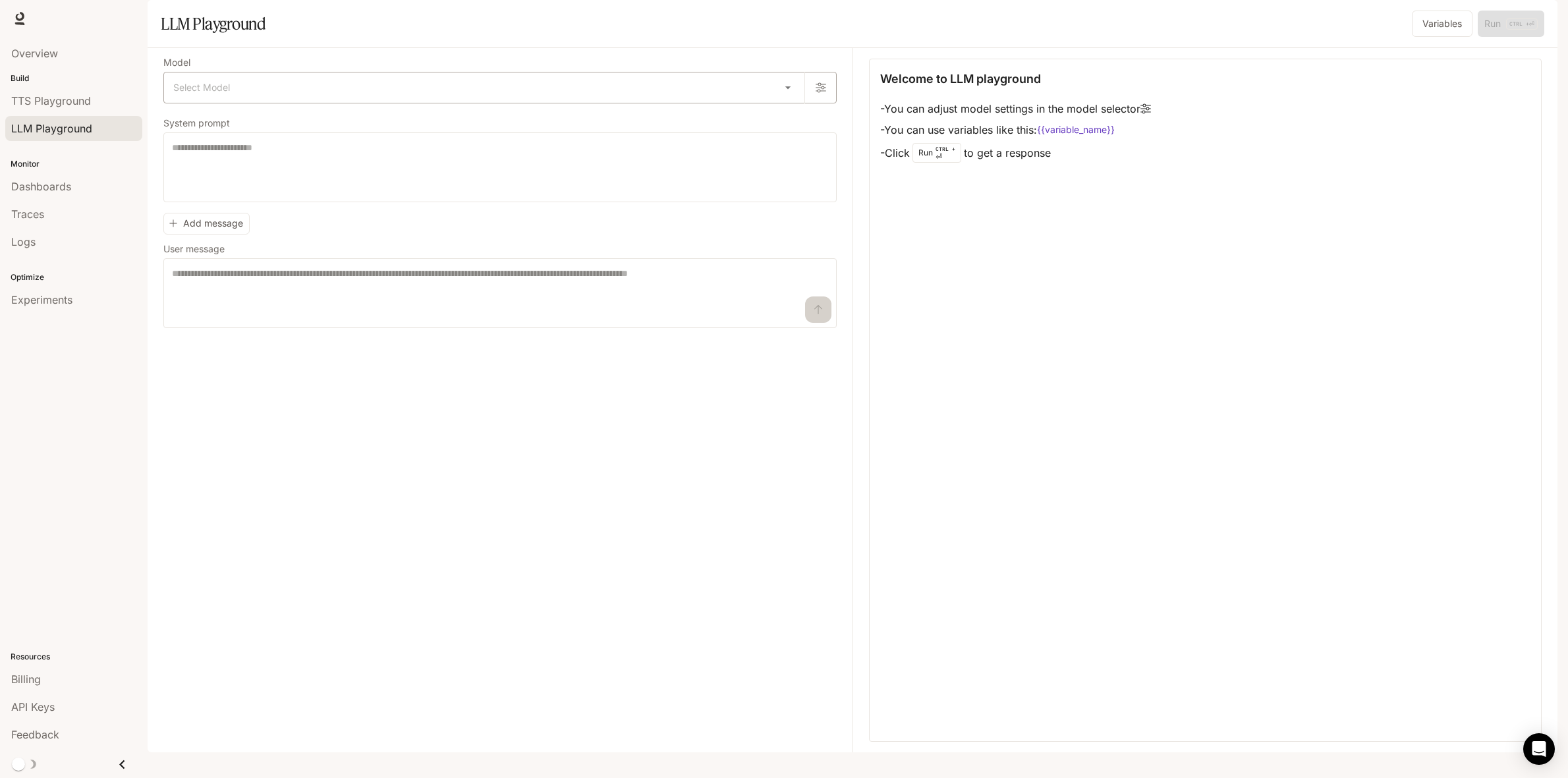
click at [768, 114] on body "Skip to main content TTS TTS Runtime Runtime Documentation Documentation Portal…" at bounding box center [784, 389] width 1568 height 778
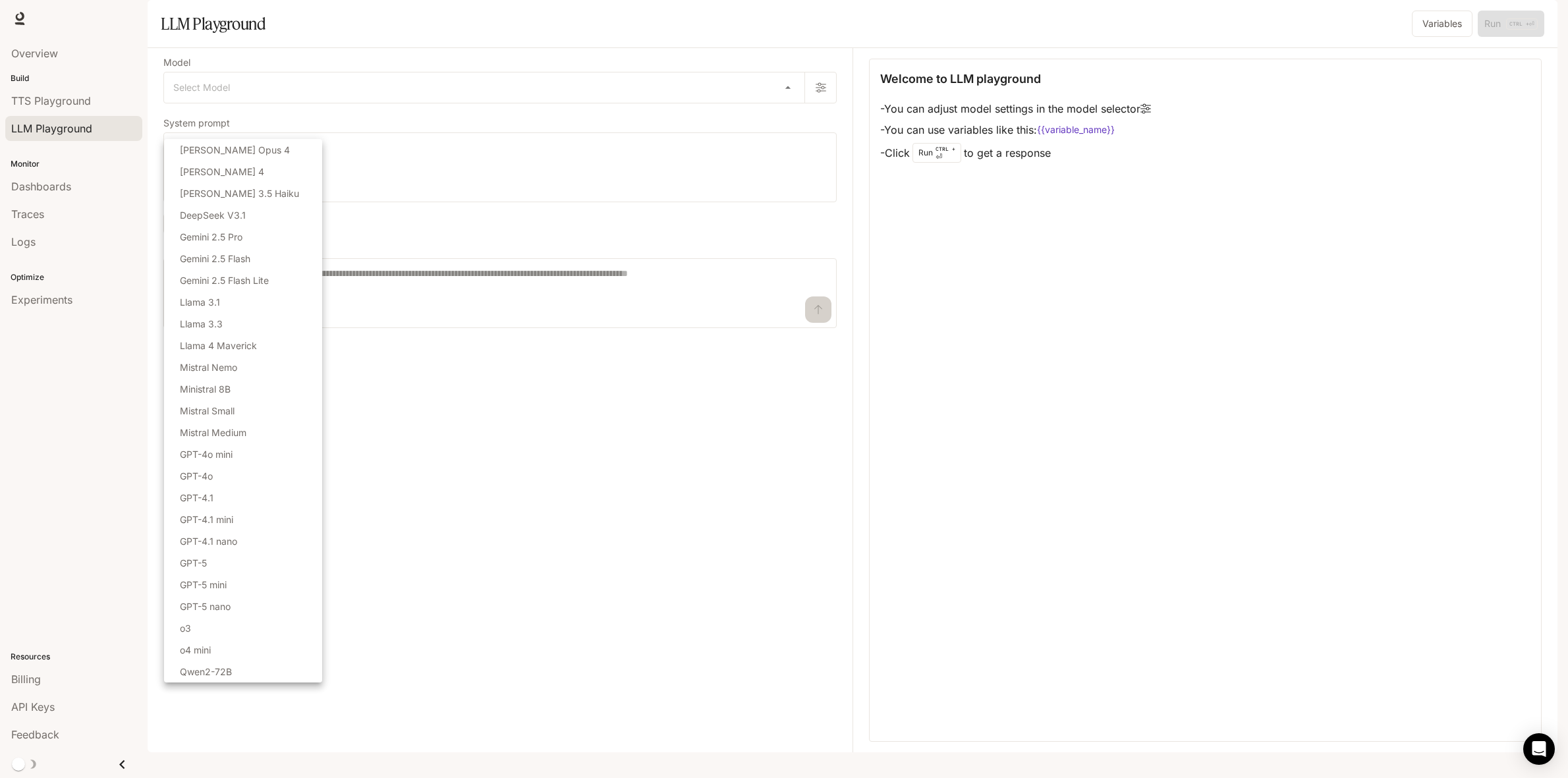
click at [420, 53] on div at bounding box center [784, 389] width 1568 height 778
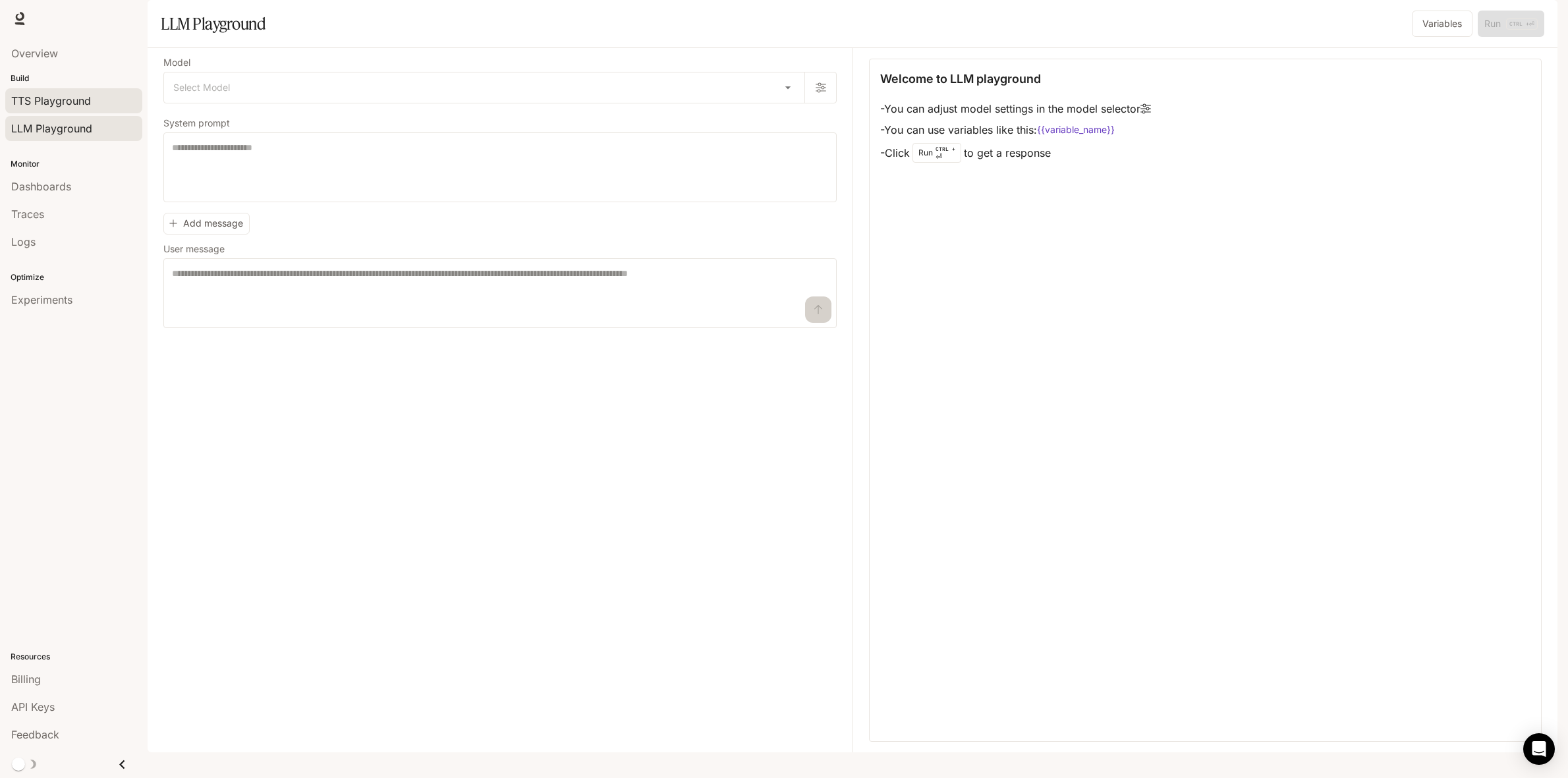
click at [46, 104] on span "TTS Playground" at bounding box center [52, 101] width 80 height 16
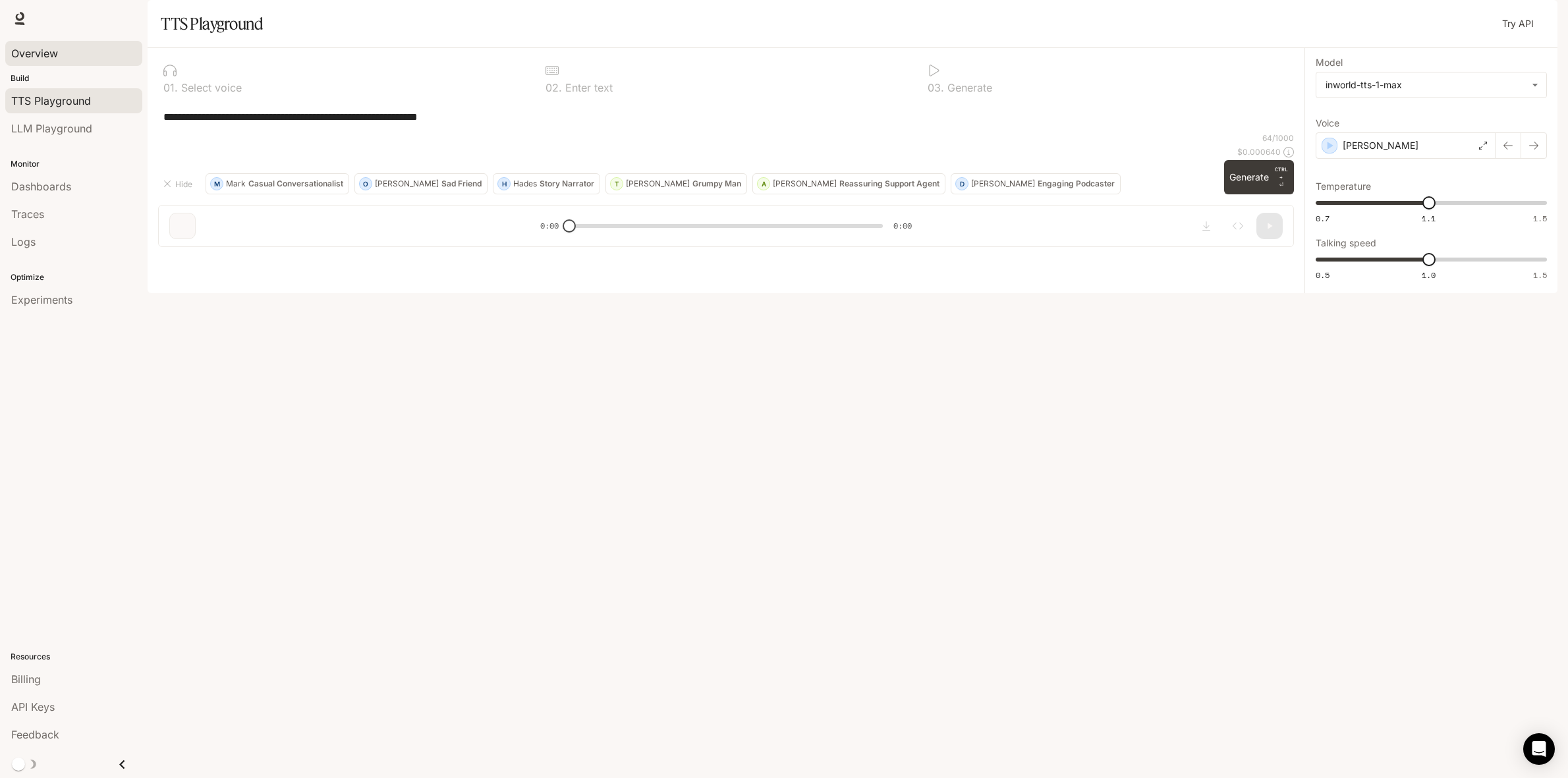
click at [42, 41] on link "Overview" at bounding box center [74, 53] width 137 height 25
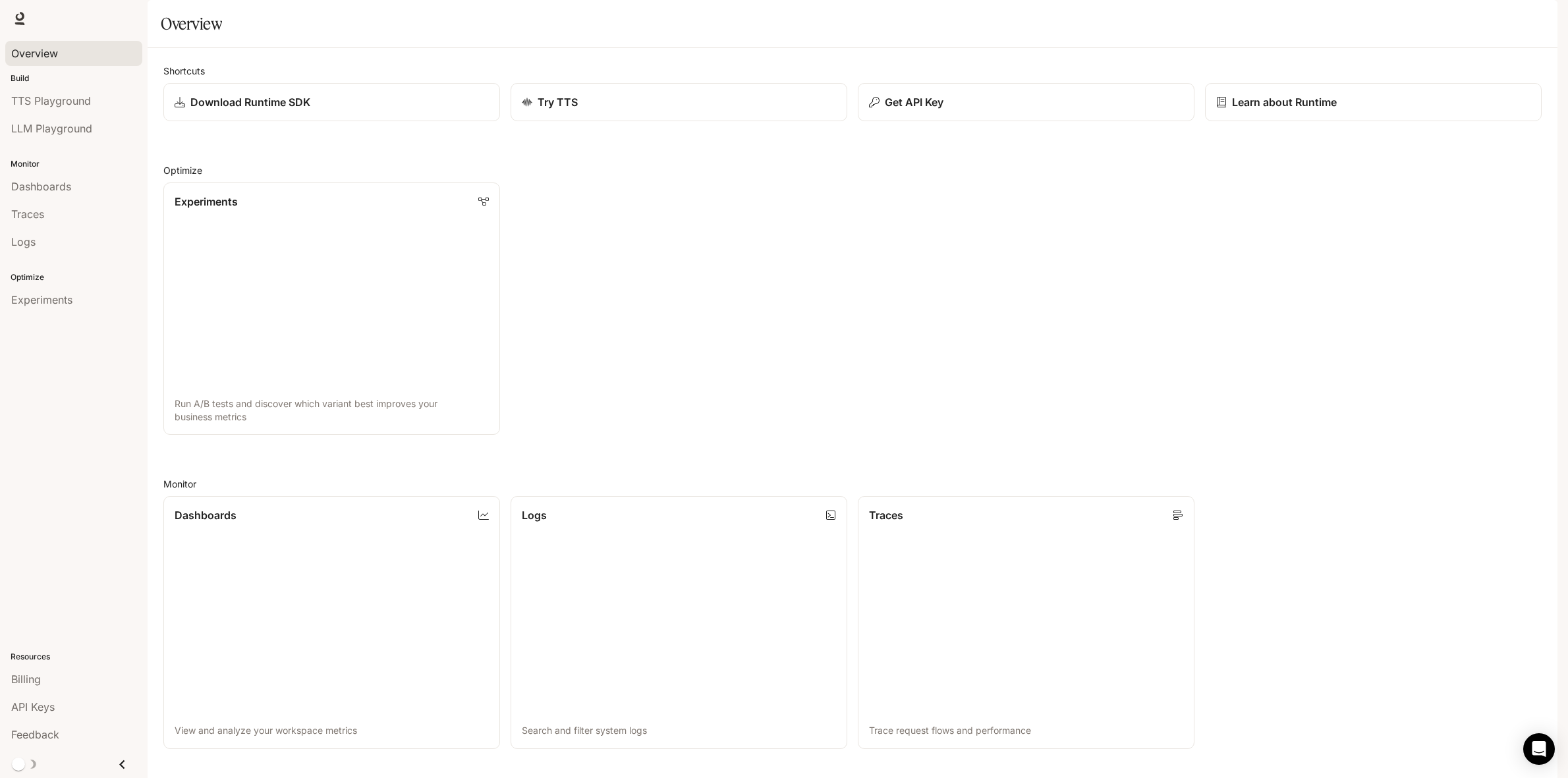
scroll to position [343, 0]
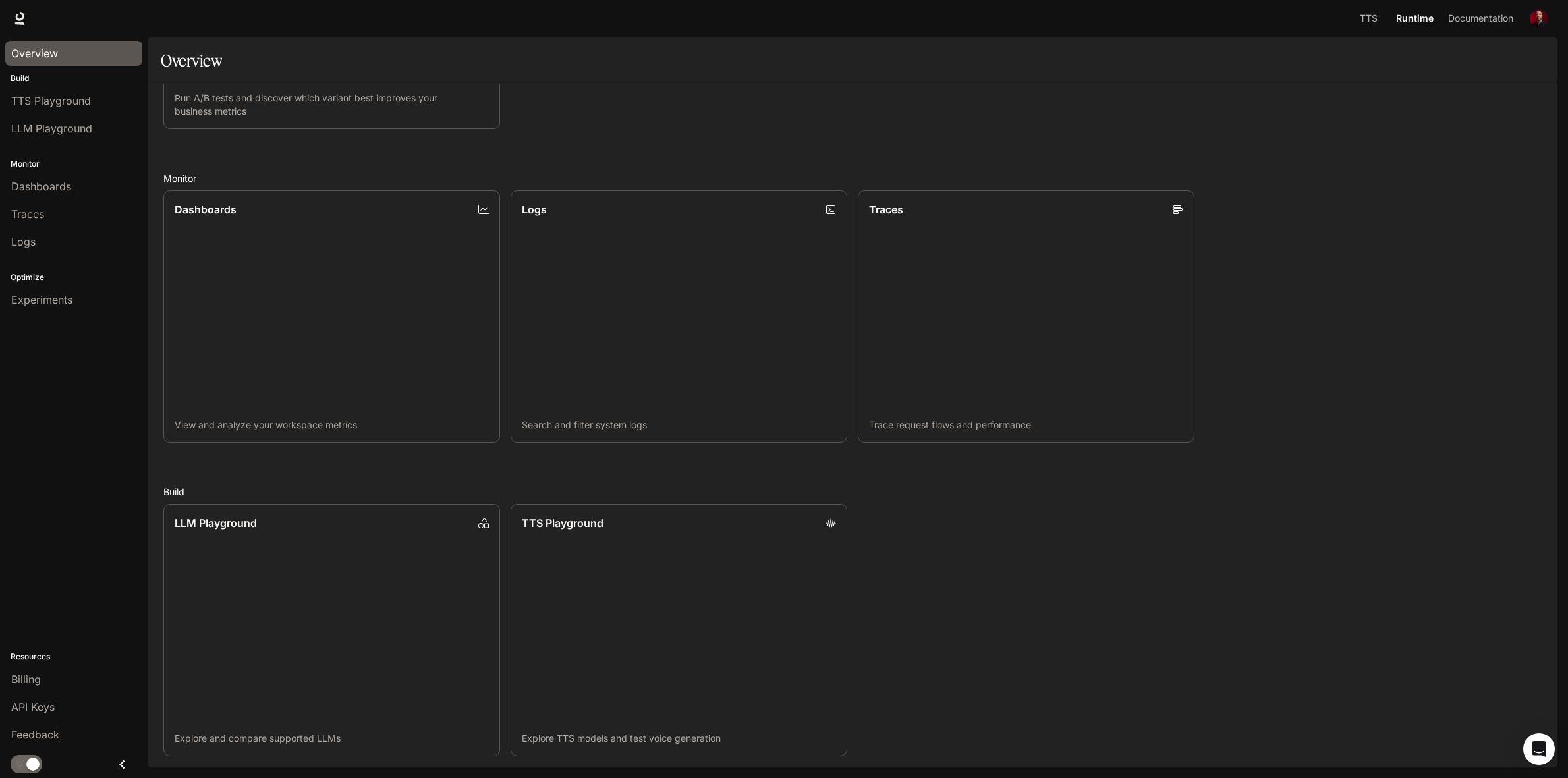
click at [127, 765] on icon "Close drawer" at bounding box center [122, 764] width 18 height 18
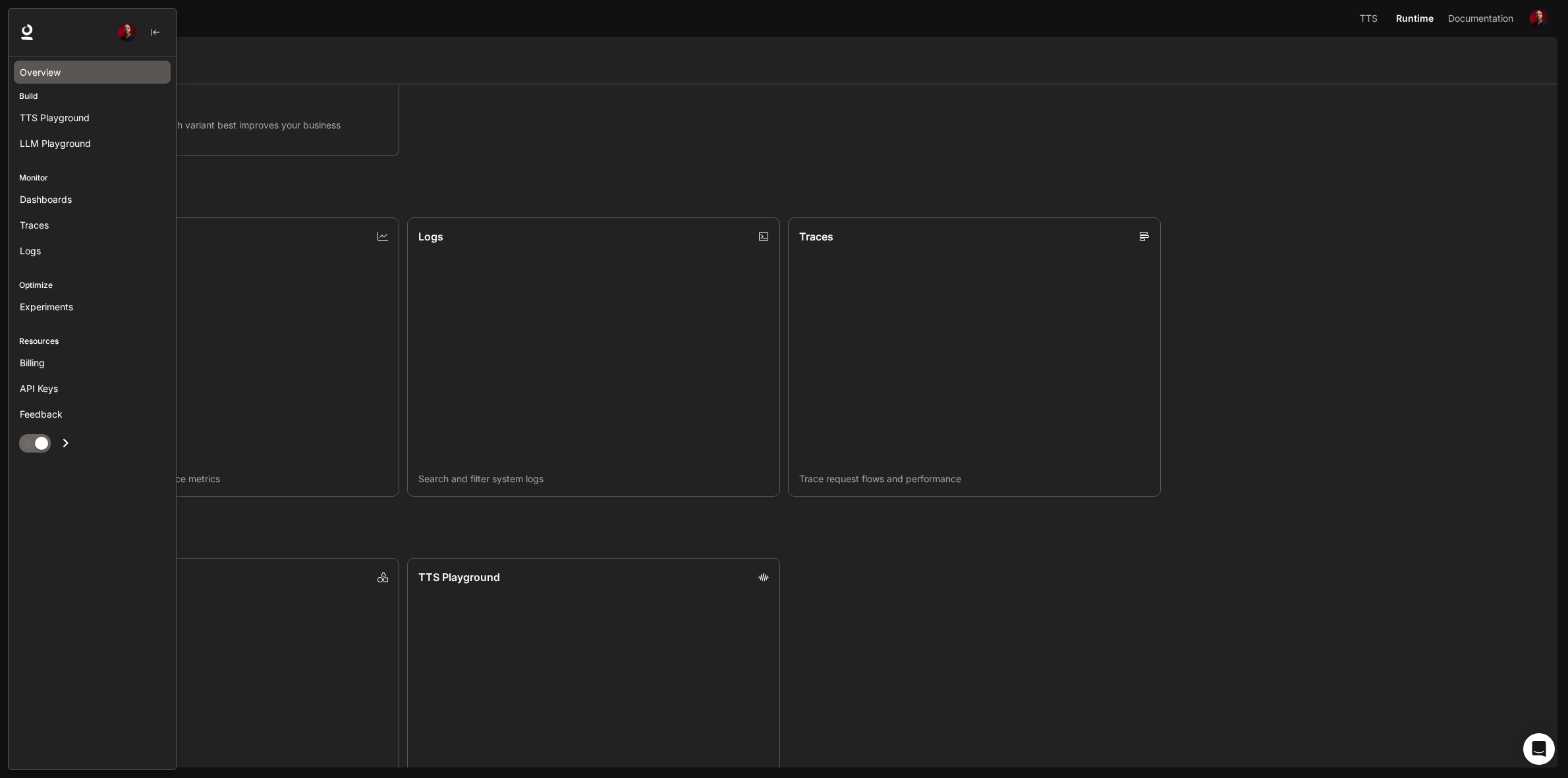
click at [46, 340] on p "Resources" at bounding box center [92, 341] width 168 height 12
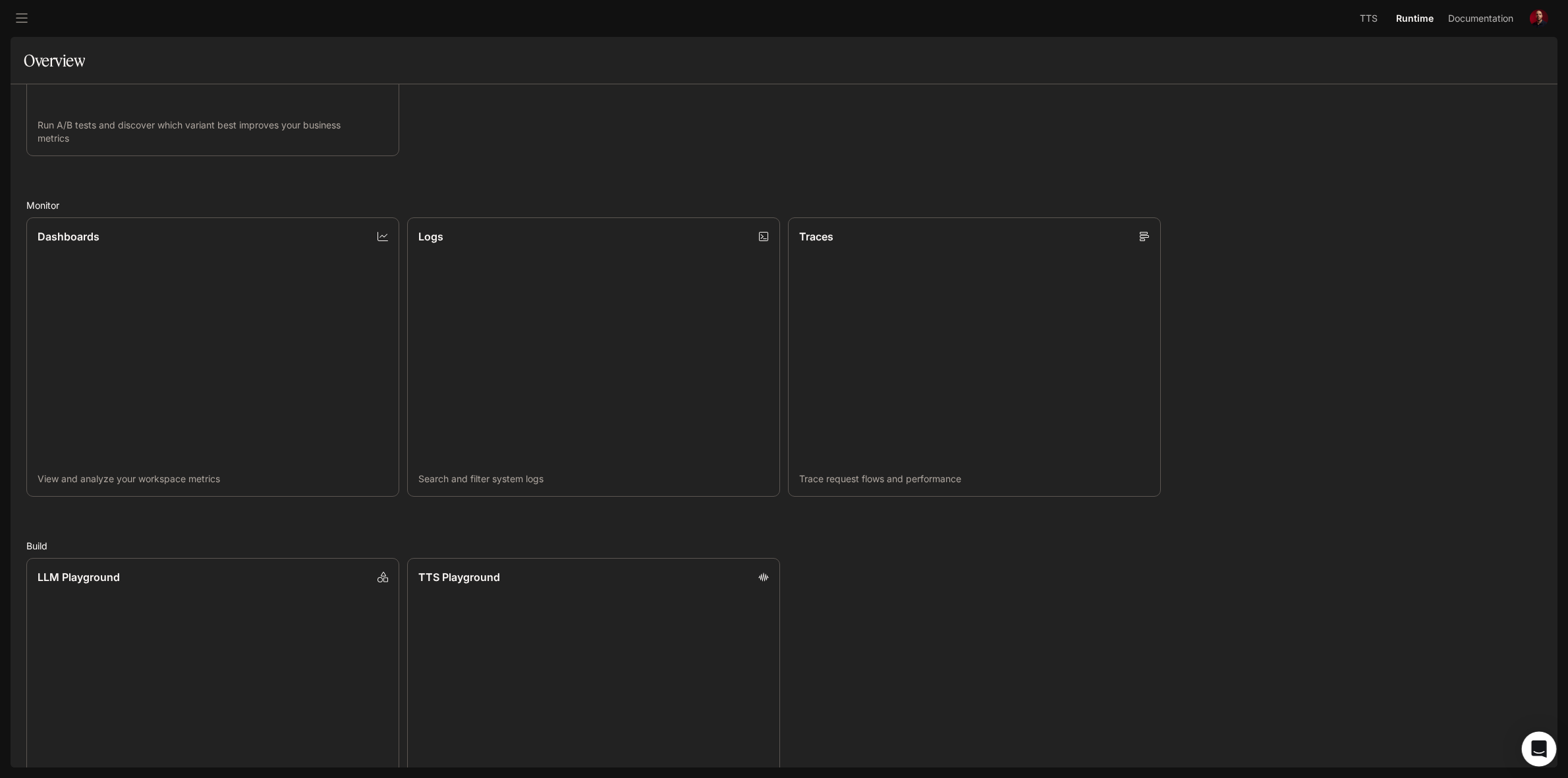
click at [1537, 748] on icon "Open Intercom Messenger" at bounding box center [1539, 749] width 15 height 17
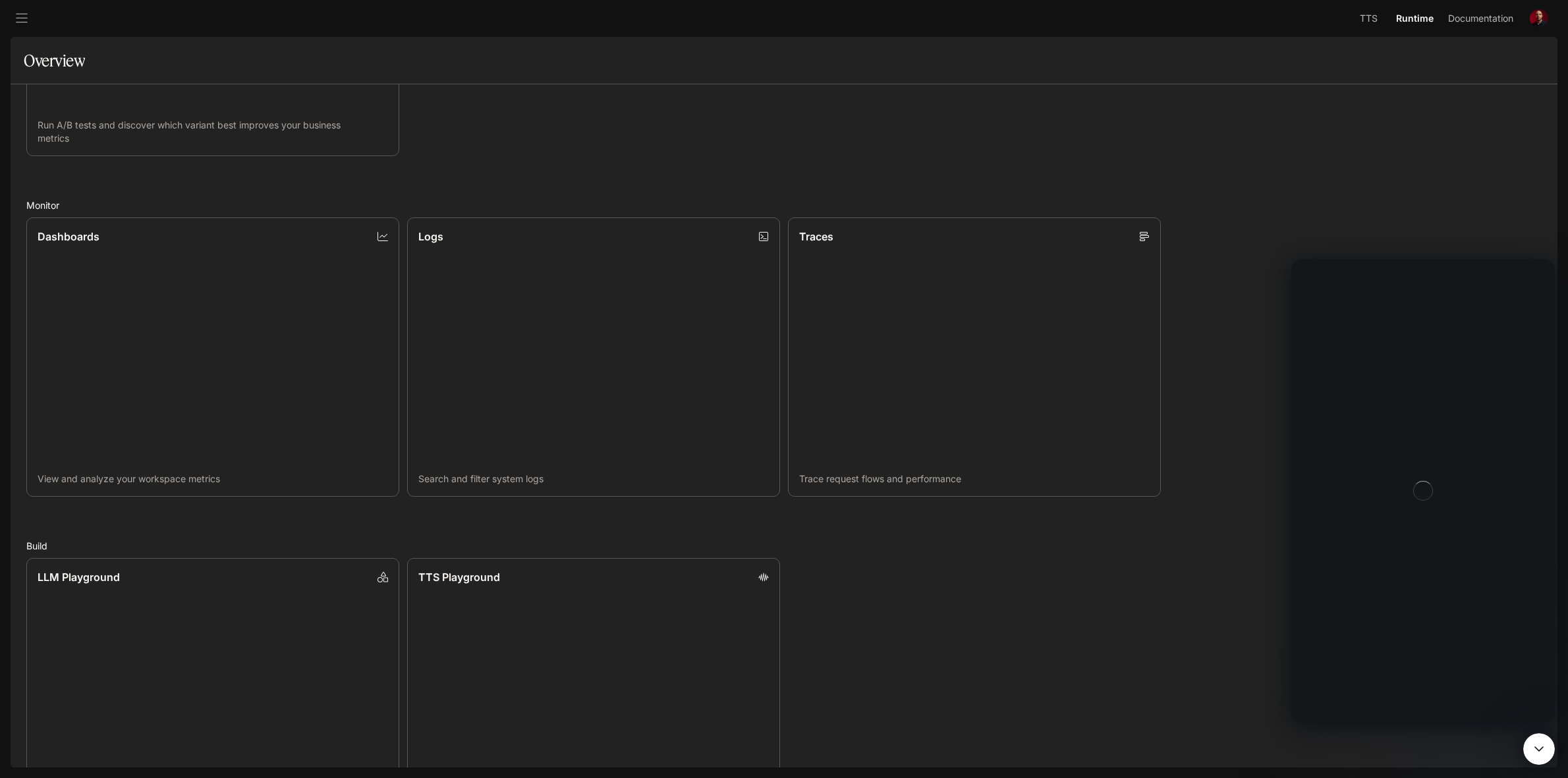
scroll to position [0, 0]
click at [1394, 668] on textarea "Ask a question…" at bounding box center [1423, 661] width 241 height 22
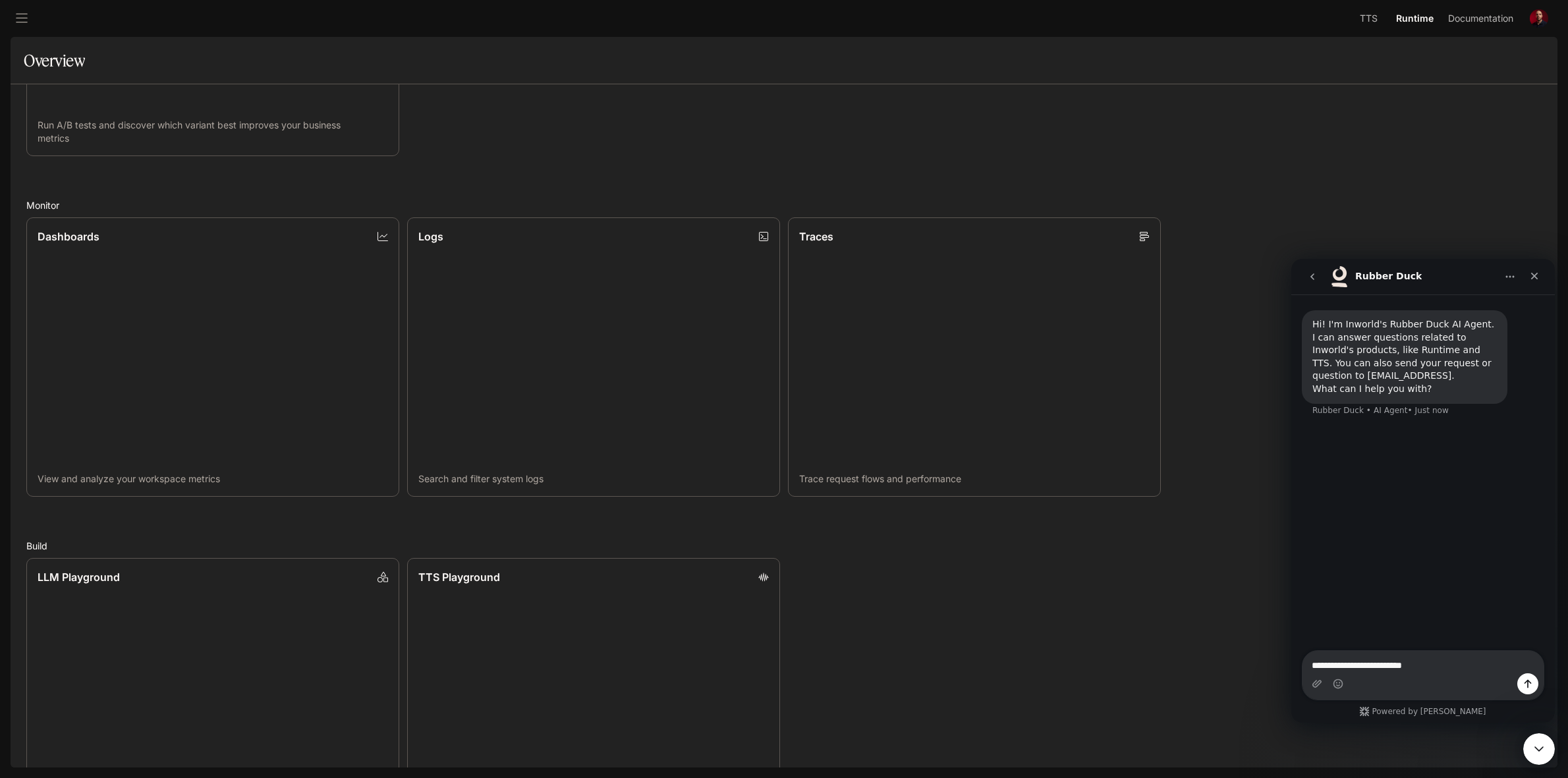
type textarea "**********"
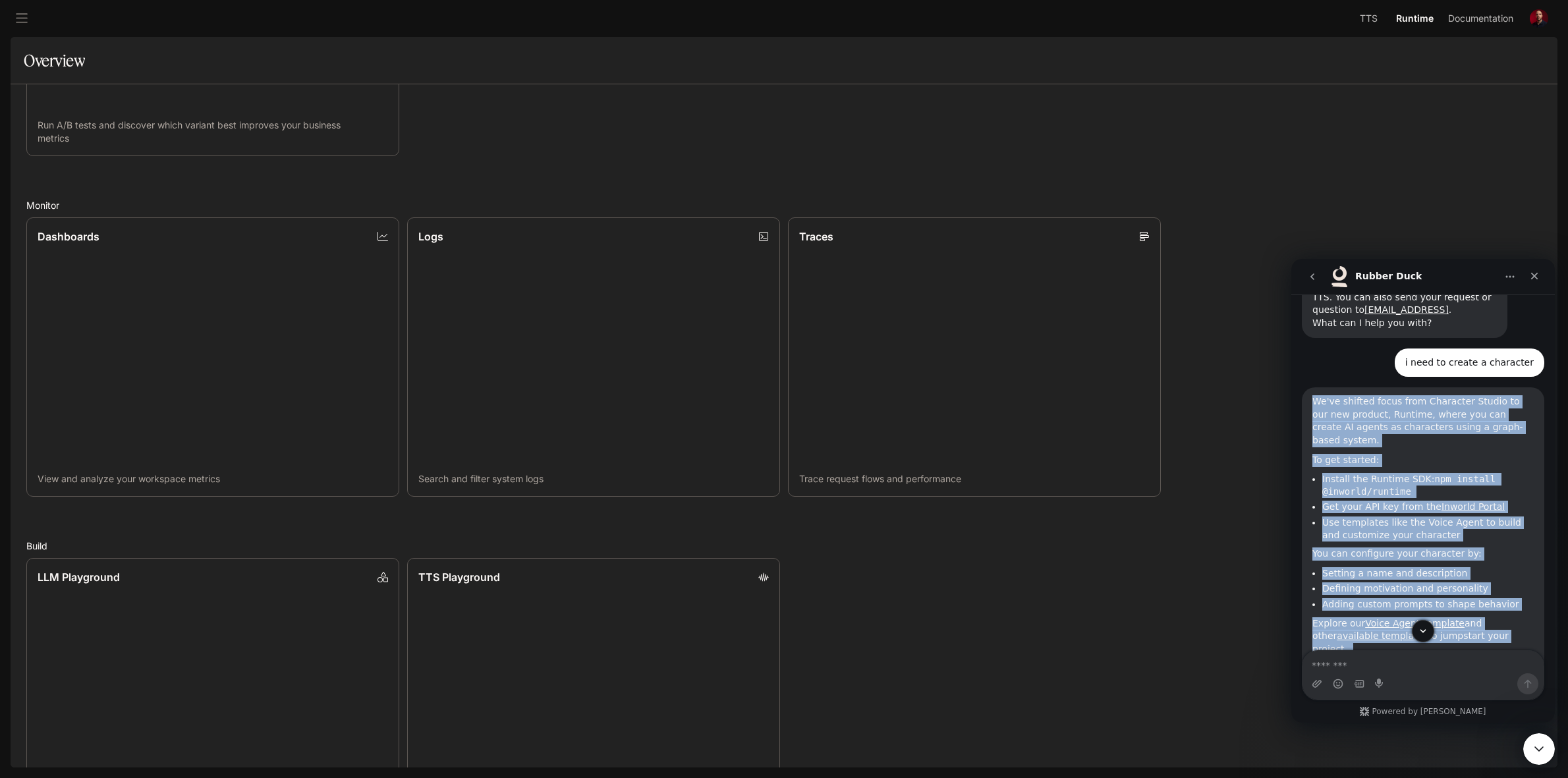
scroll to position [175, 0]
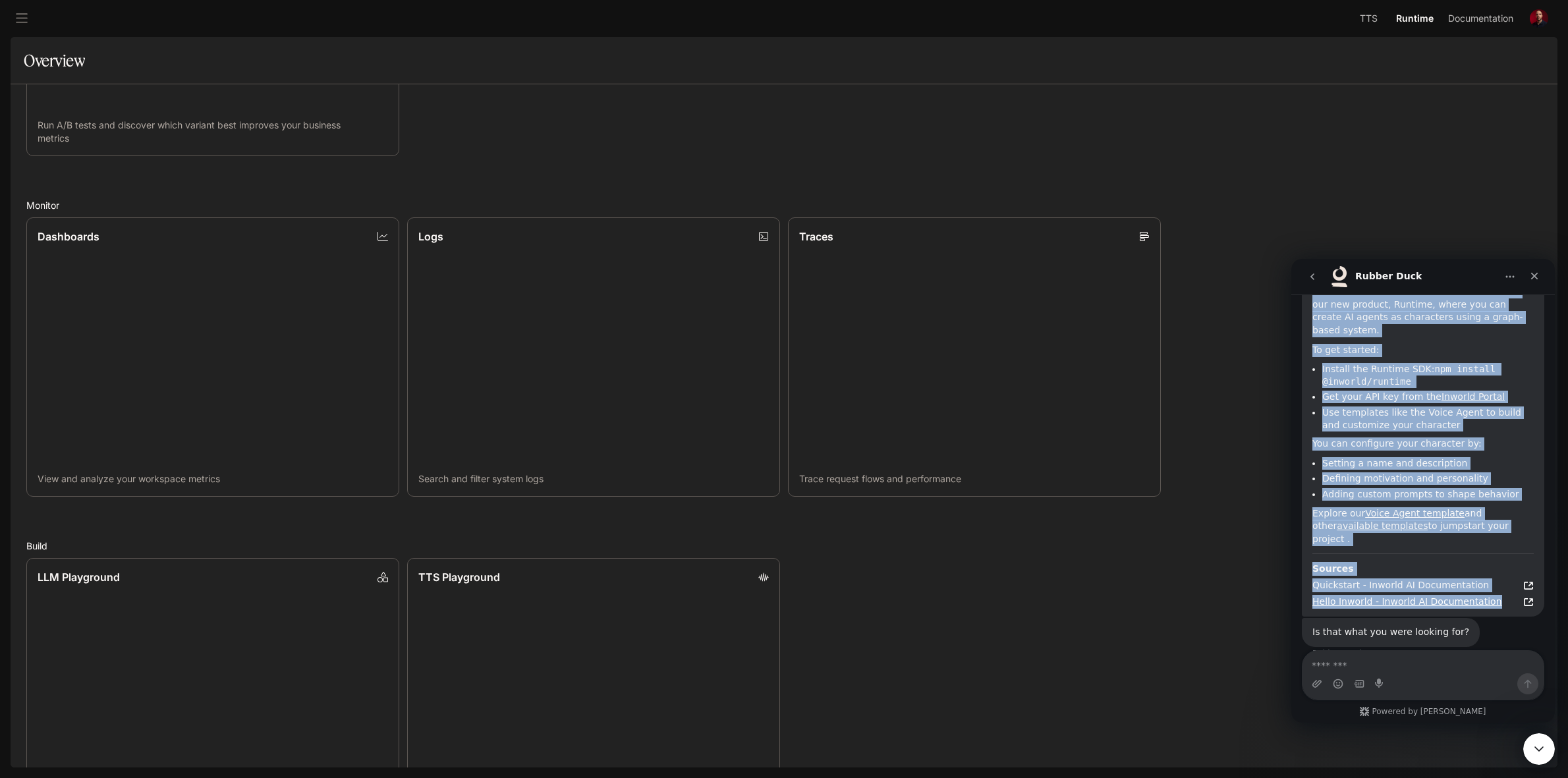
drag, startPoint x: 1314, startPoint y: 467, endPoint x: 1497, endPoint y: 574, distance: 212.0
click at [1497, 574] on div "We've shifted focus from Character Studio to our new product, Runtime, where yo…" at bounding box center [1423, 447] width 221 height 324
copy div "We've shifted focus from Character Studio to our new product, Runtime, where yo…"
click at [1410, 489] on div "We've shifted focus from Character Studio to our new product, Runtime, where yo…" at bounding box center [1423, 415] width 221 height 260
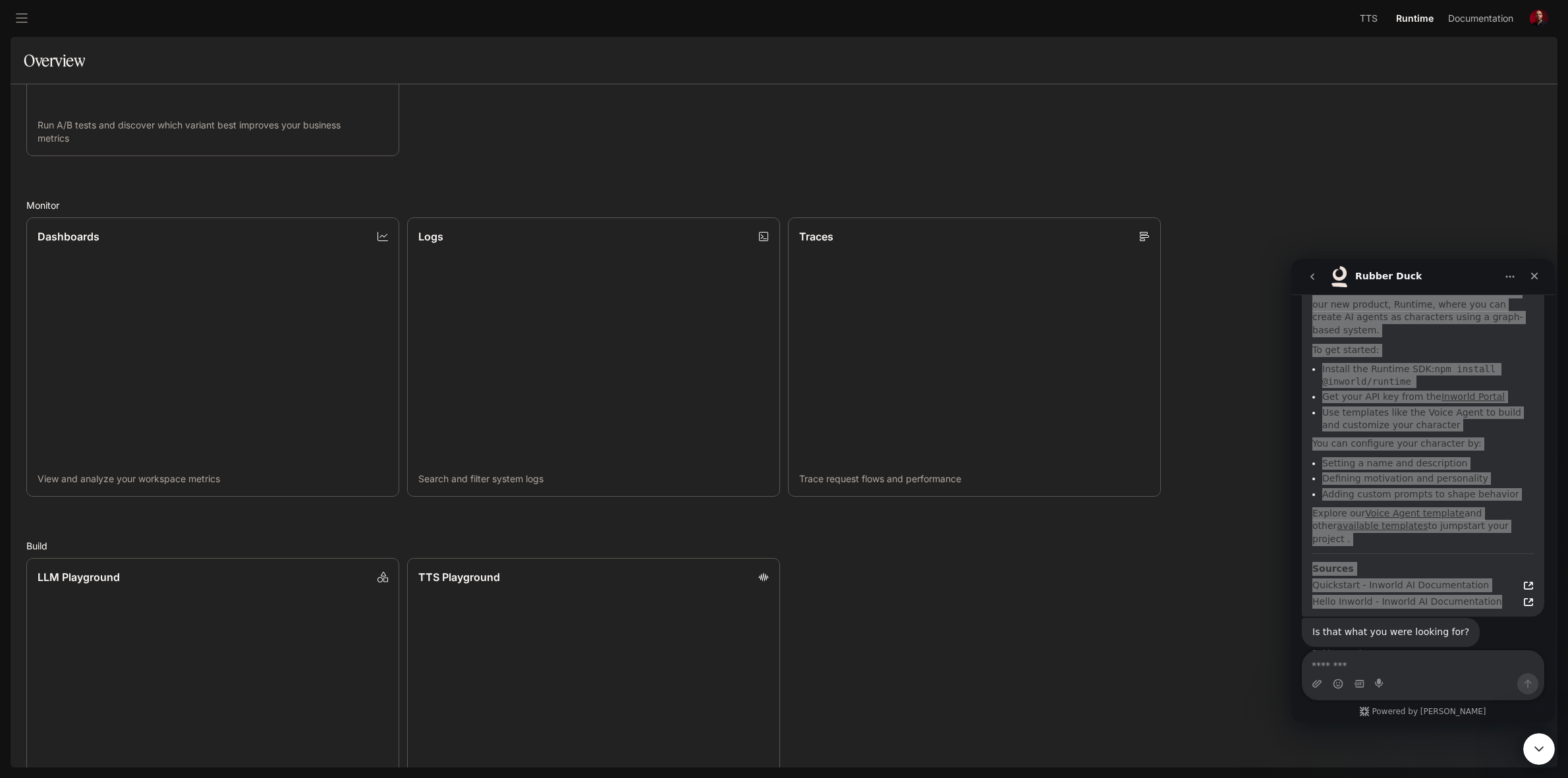
click at [1121, 603] on div "LLM Playground Explore and compare supported LLMs TTS Playground Explore TTS mo…" at bounding box center [780, 693] width 1523 height 288
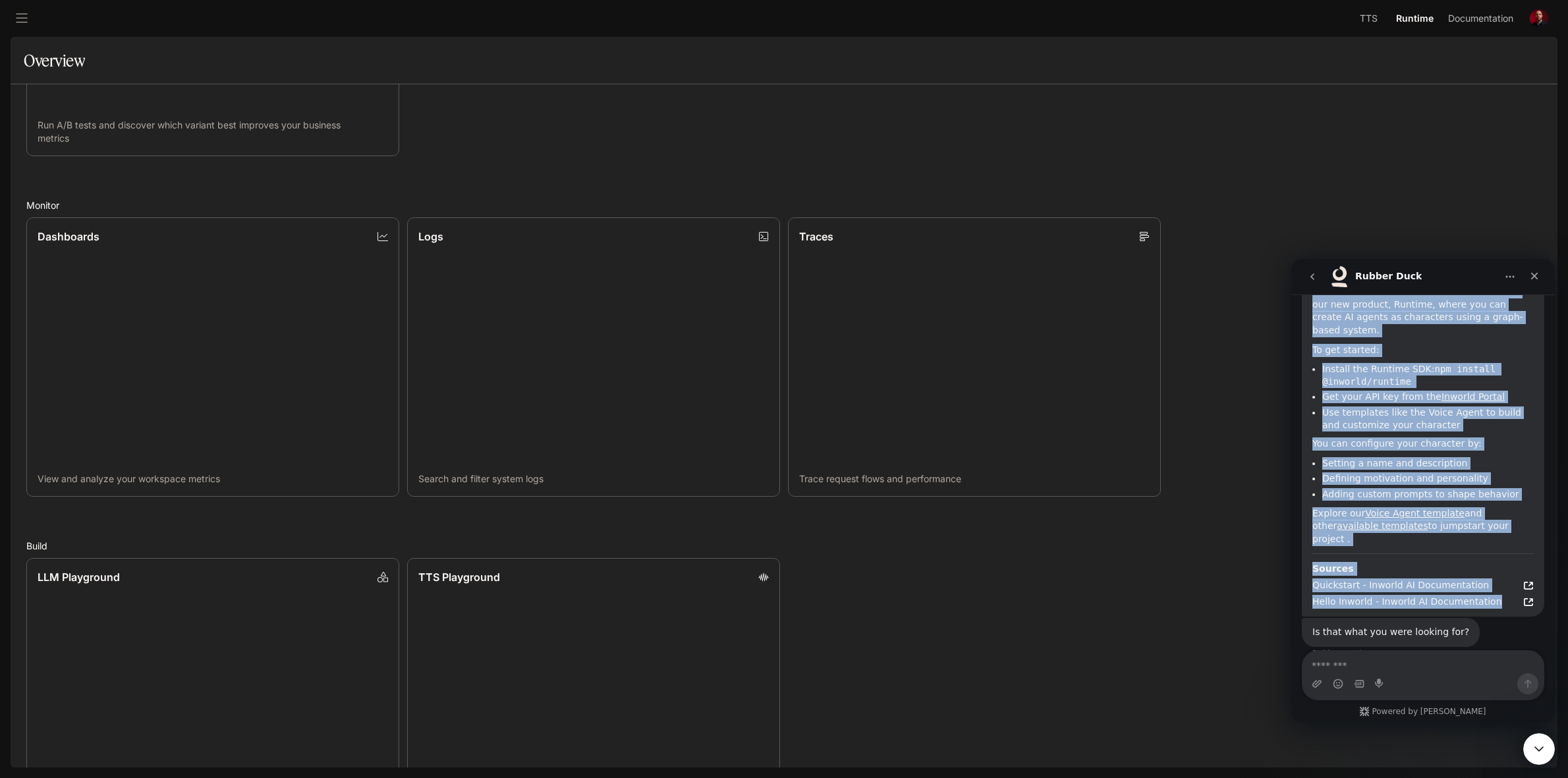
click at [1506, 473] on ul "Setting a name and description Defining motivation and personality Adding custo…" at bounding box center [1423, 479] width 221 height 44
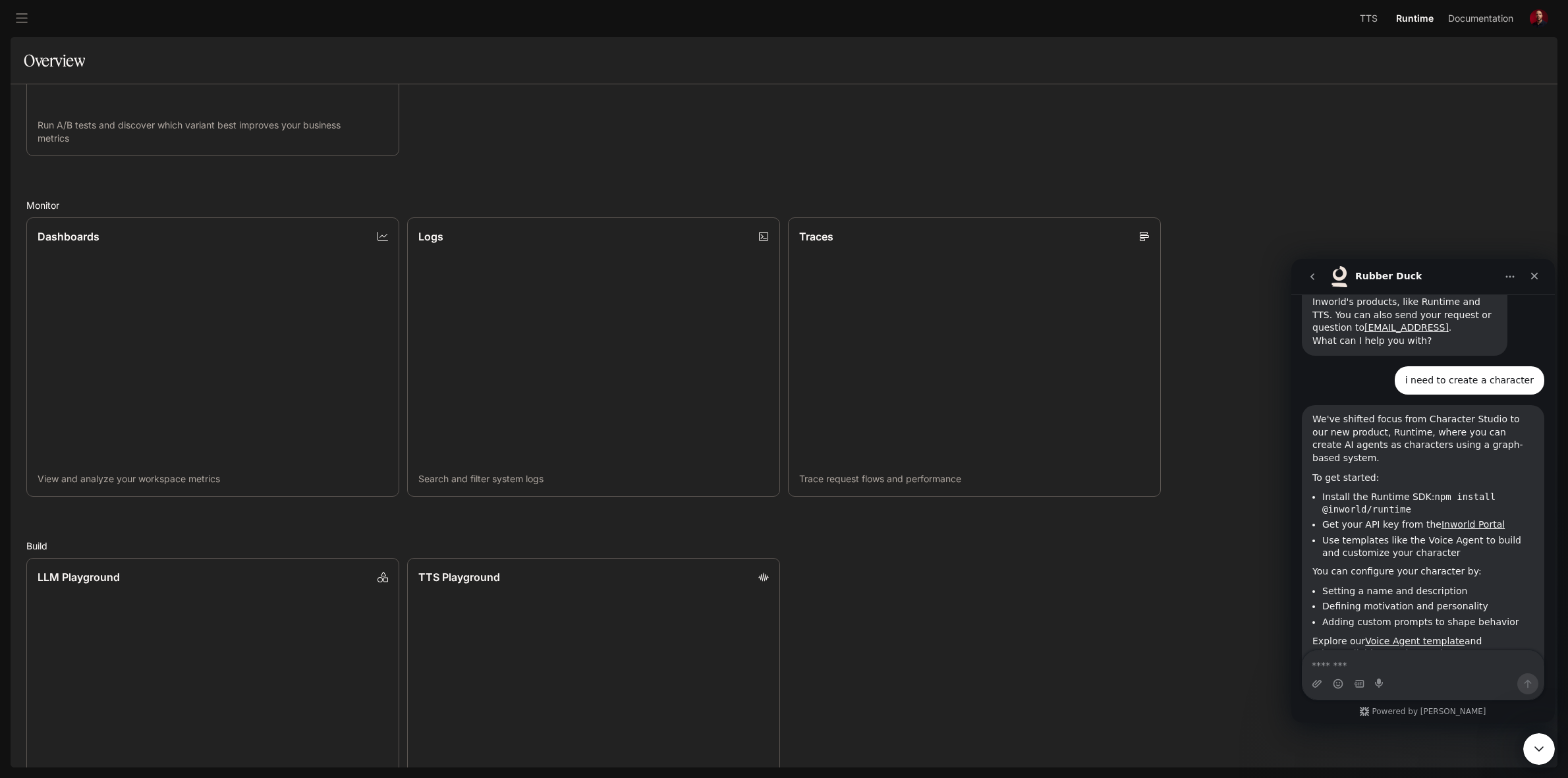
scroll to position [0, 0]
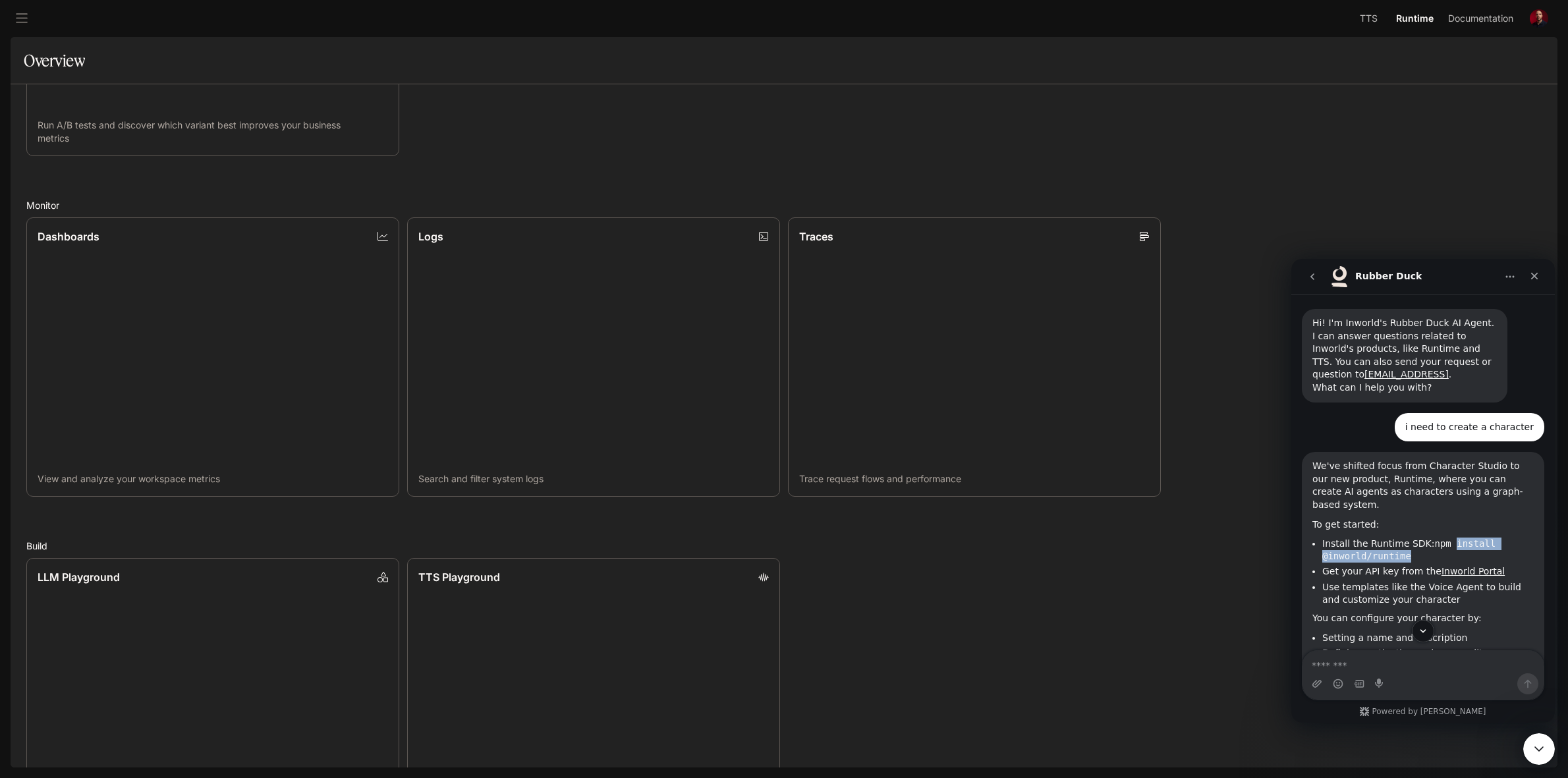
drag, startPoint x: 1444, startPoint y: 527, endPoint x: 1408, endPoint y: 546, distance: 40.7
click at [1408, 546] on li "Install the Runtime SDK: npm install @inworld/runtime" at bounding box center [1427, 550] width 211 height 25
click at [1007, 610] on div "LLM Playground Explore and compare supported LLMs TTS Playground Explore TTS mo…" at bounding box center [780, 693] width 1523 height 288
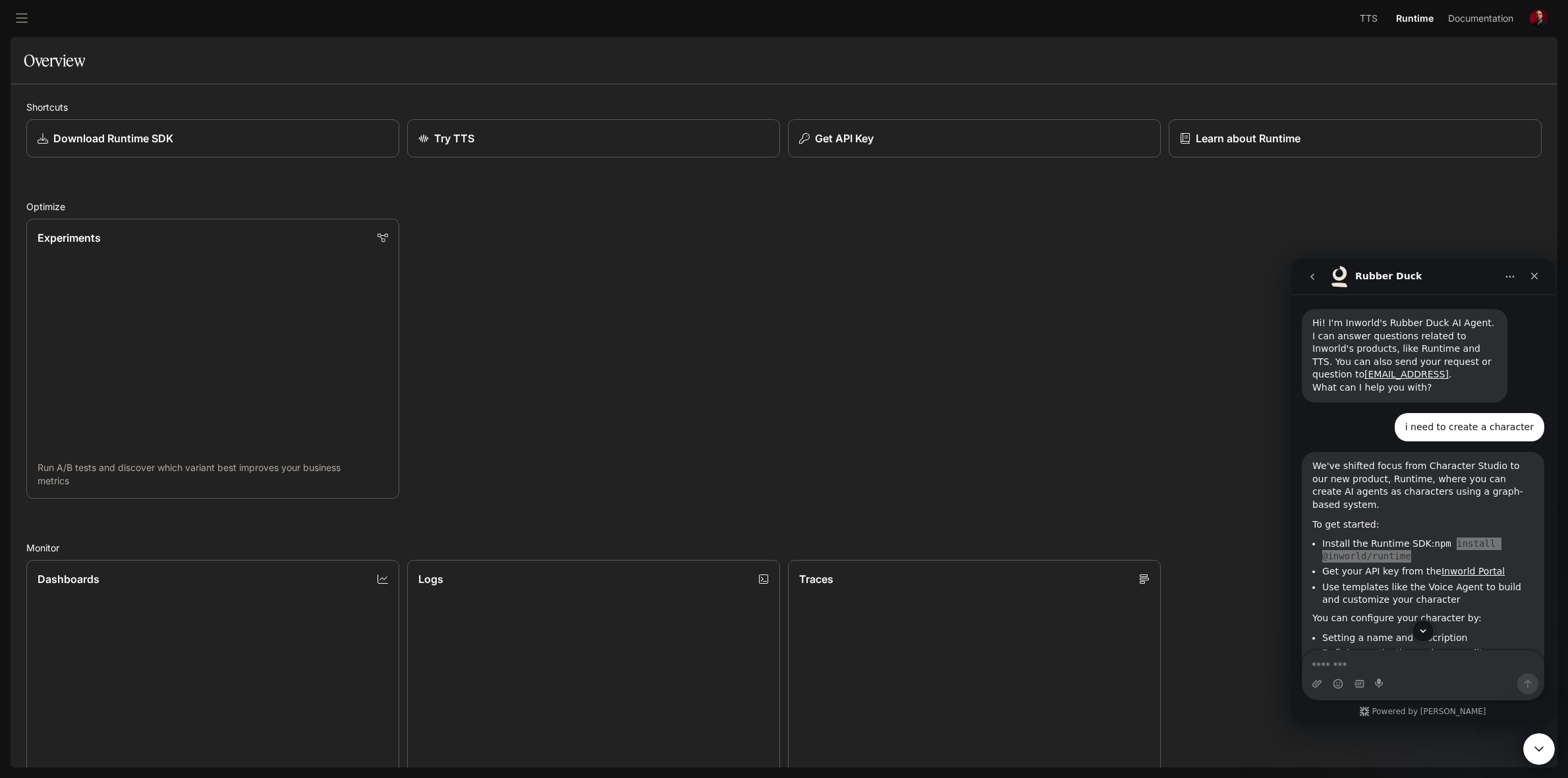
click at [1412, 15] on span "Runtime" at bounding box center [1414, 18] width 38 height 16
click at [191, 131] on div "Download Runtime SDK" at bounding box center [212, 138] width 354 height 16
click at [298, 292] on link "Experiments Run A/B tests and discover which variant best improves your busines…" at bounding box center [213, 359] width 377 height 283
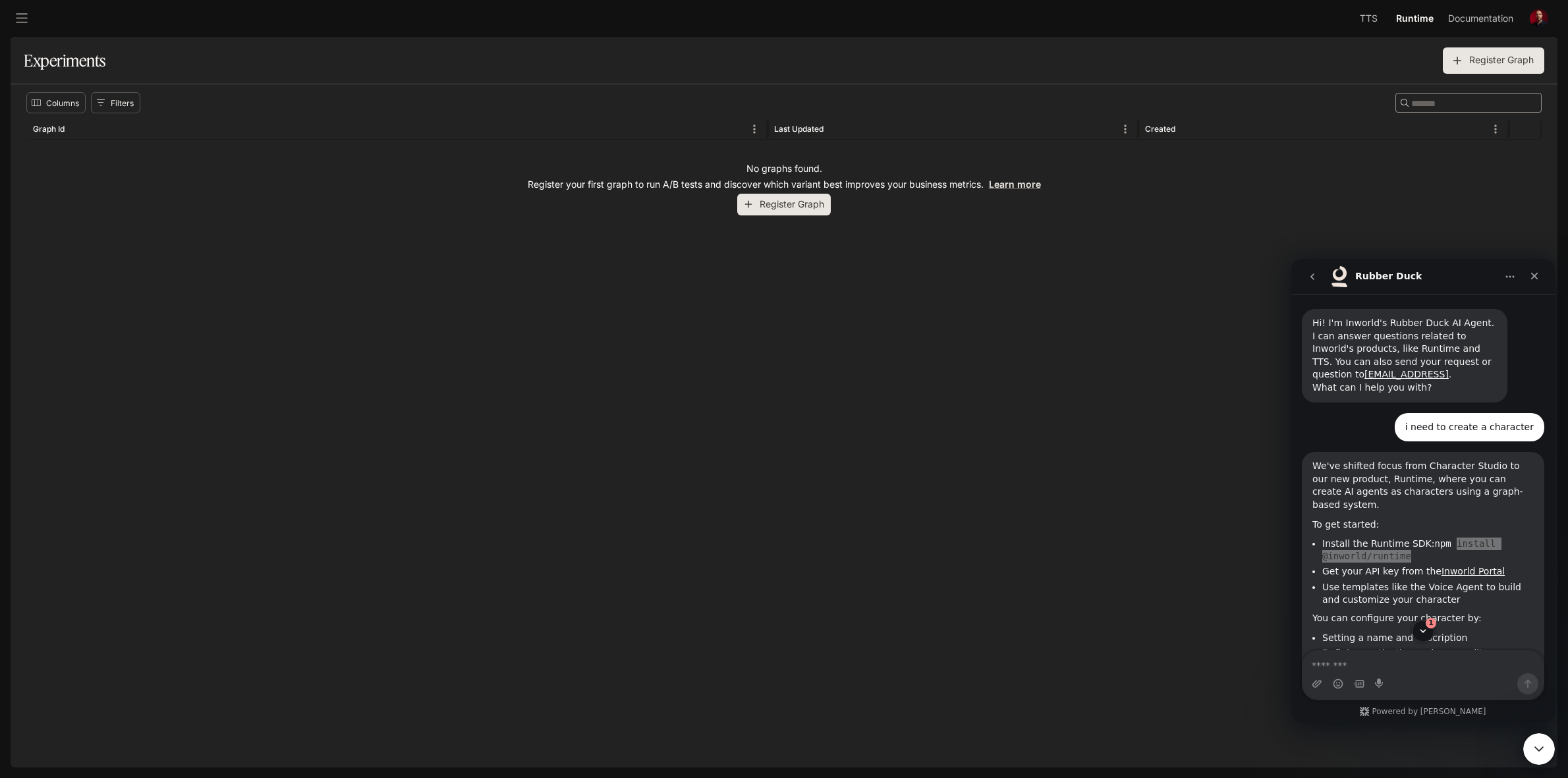
click at [21, 28] on button "open drawer" at bounding box center [22, 18] width 24 height 24
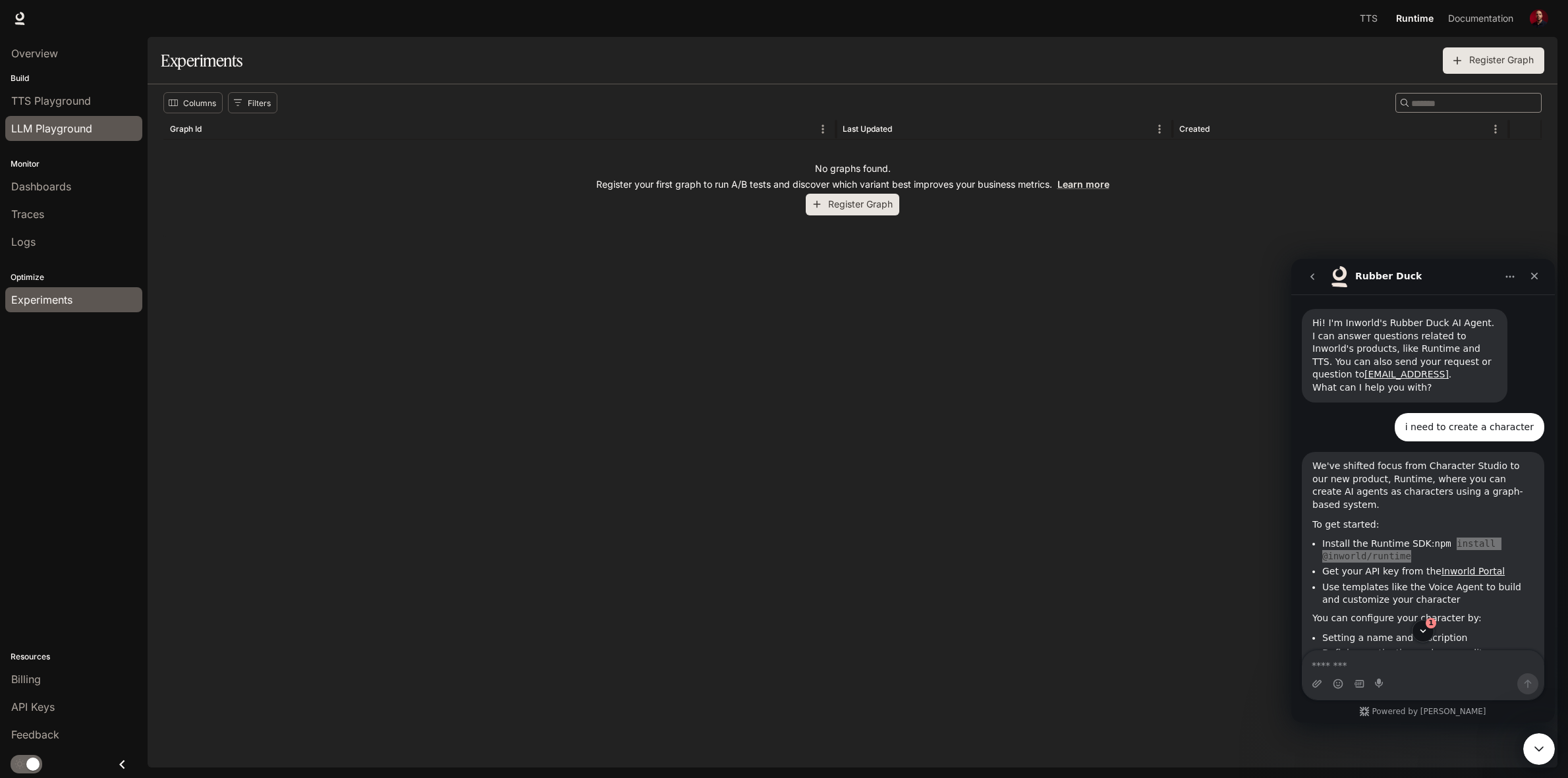
click at [55, 133] on span "LLM Playground" at bounding box center [52, 128] width 81 height 16
